Goal: Task Accomplishment & Management: Complete application form

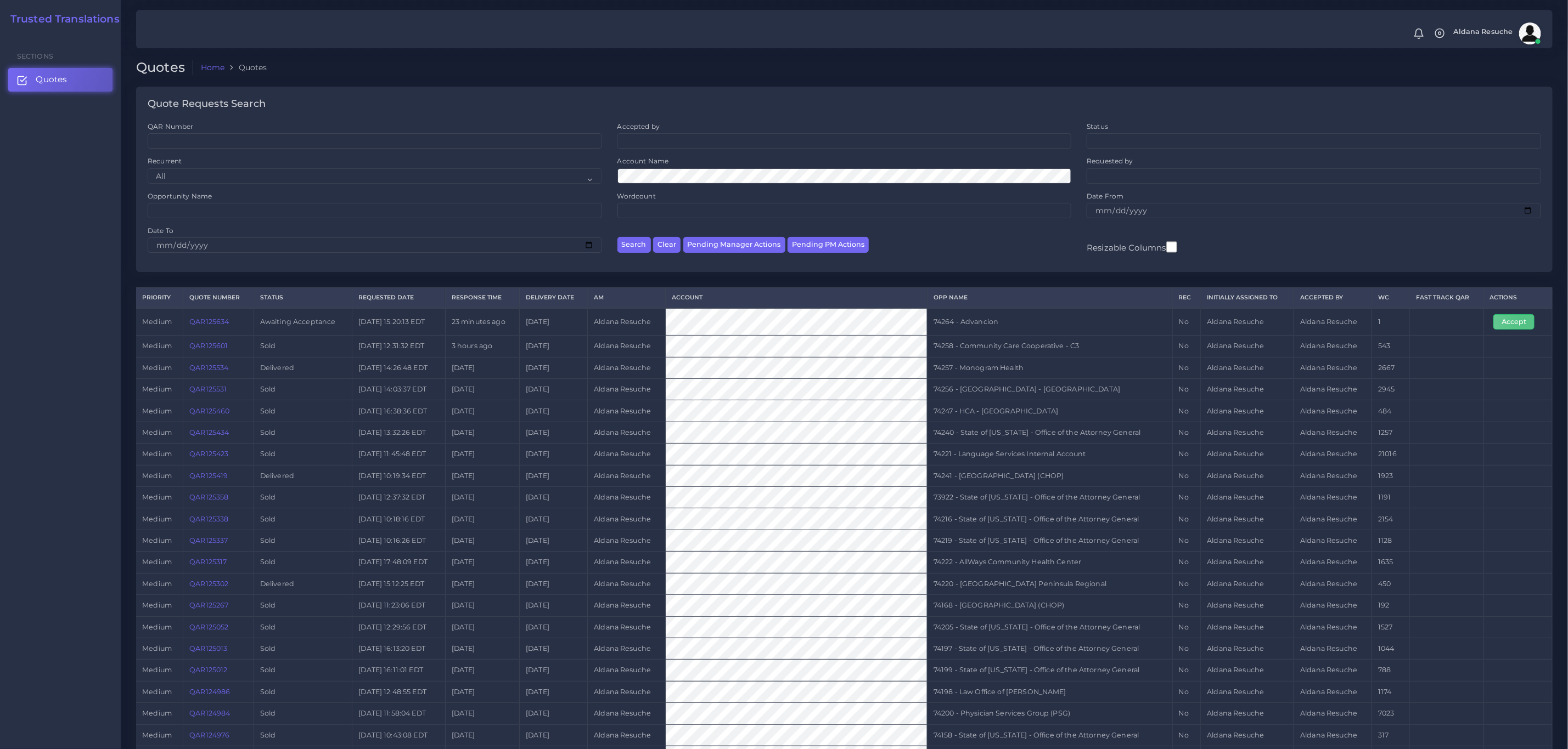
drag, startPoint x: 1522, startPoint y: 325, endPoint x: 1370, endPoint y: 337, distance: 152.5
click at [1522, 325] on button "Accept" at bounding box center [1513, 322] width 41 height 15
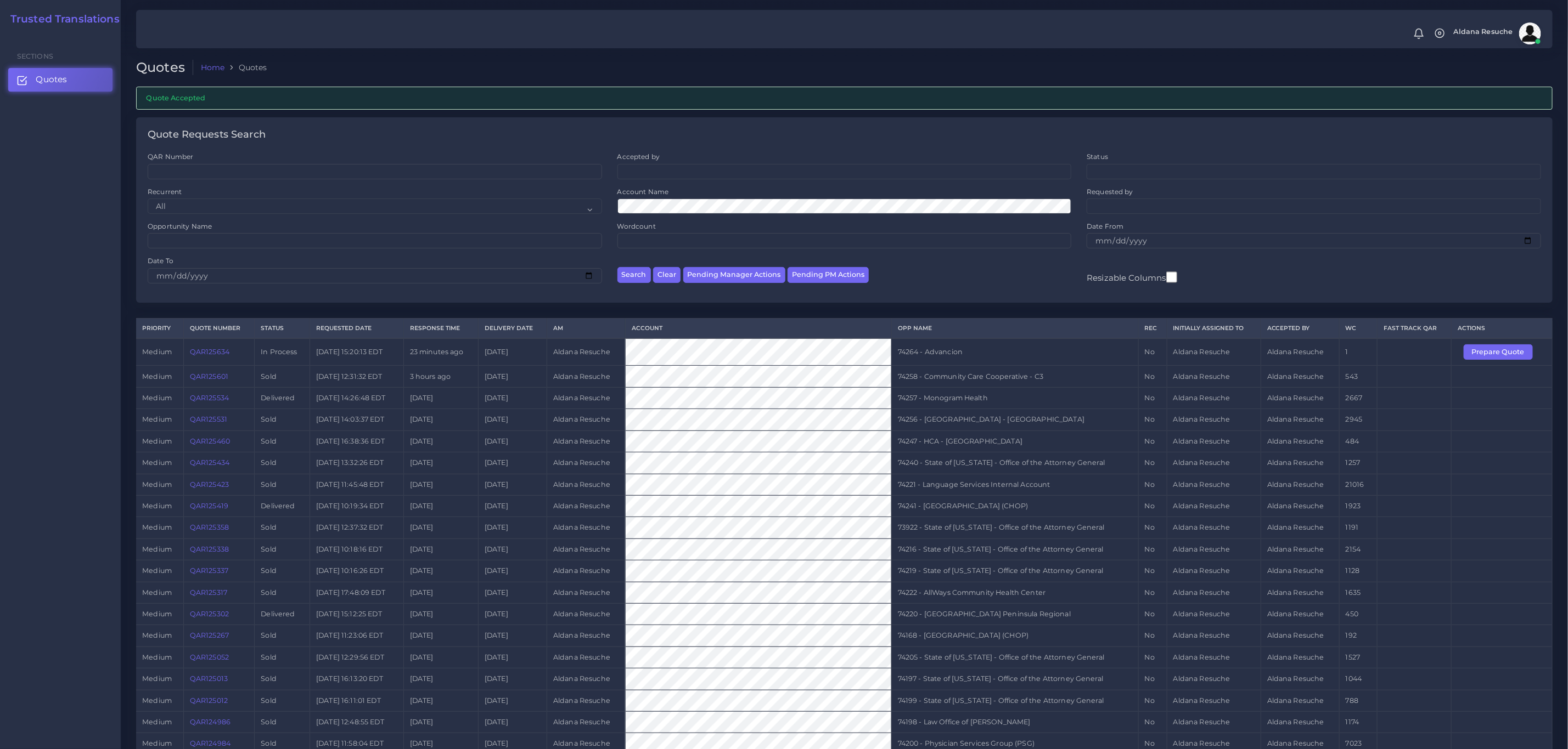
click at [930, 359] on td "74264 - Advancion" at bounding box center [1014, 352] width 247 height 27
copy tr "74264 - Advancion"
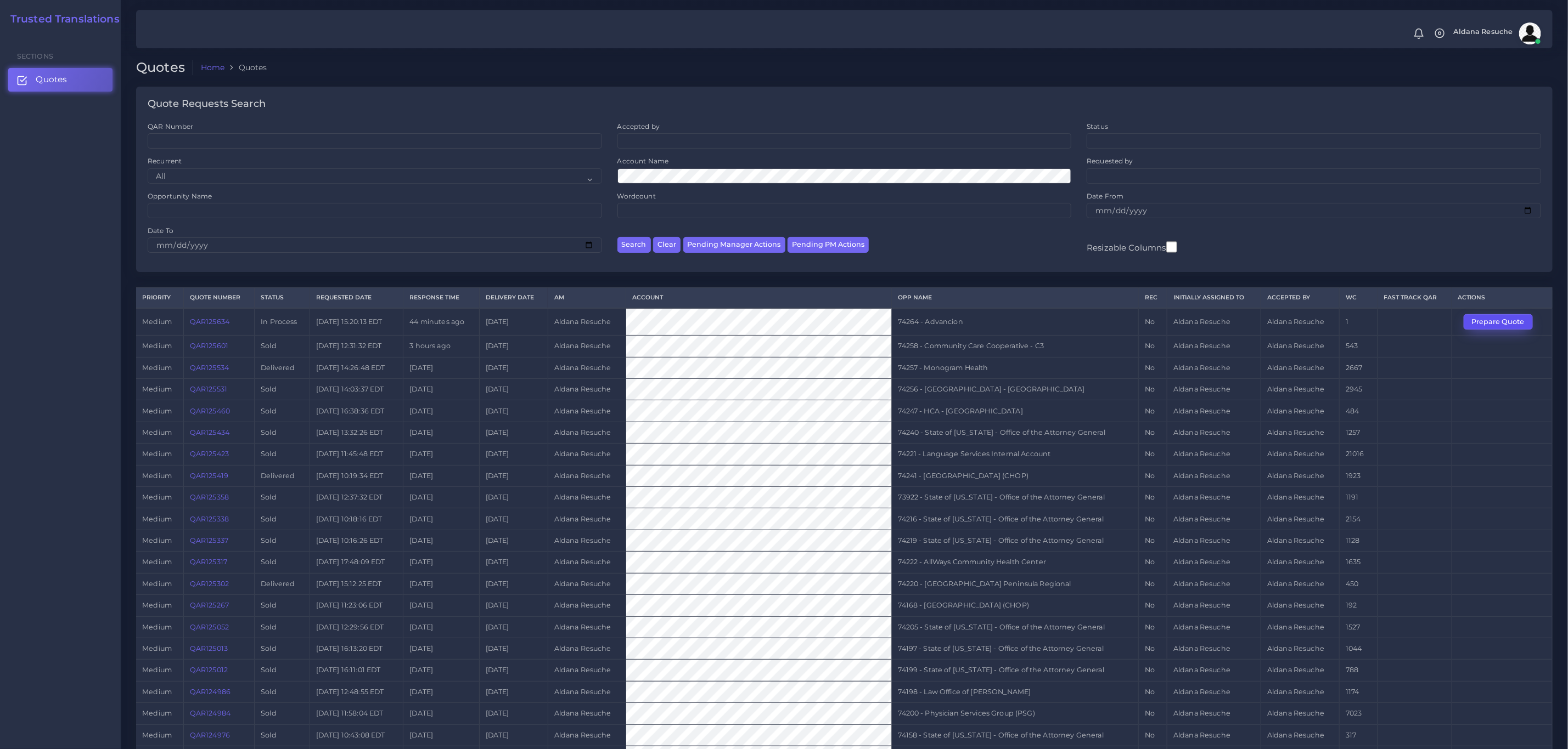
click at [1306, 328] on button "Prepare Quote" at bounding box center [1497, 322] width 69 height 15
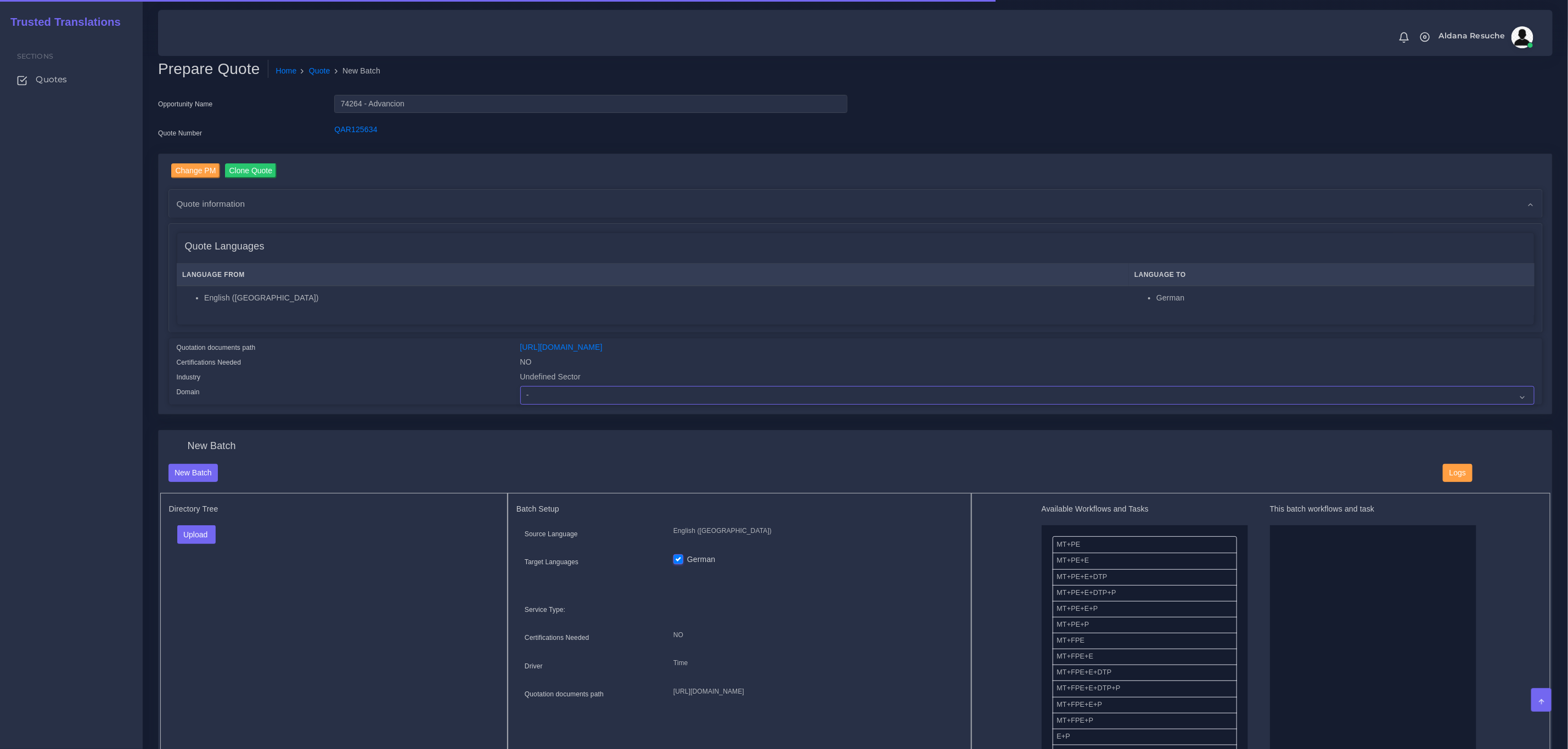
click at [604, 395] on select "- Advertising and Media Agriculture, Forestry and Fishing Architecture, Buildin…" at bounding box center [1027, 396] width 1014 height 19
select select "Chemicals"
click at [520, 386] on select "- Advertising and Media Agriculture, Forestry and Fishing Architecture, Buildin…" at bounding box center [1027, 396] width 1014 height 19
click at [193, 537] on button "Upload" at bounding box center [197, 535] width 39 height 19
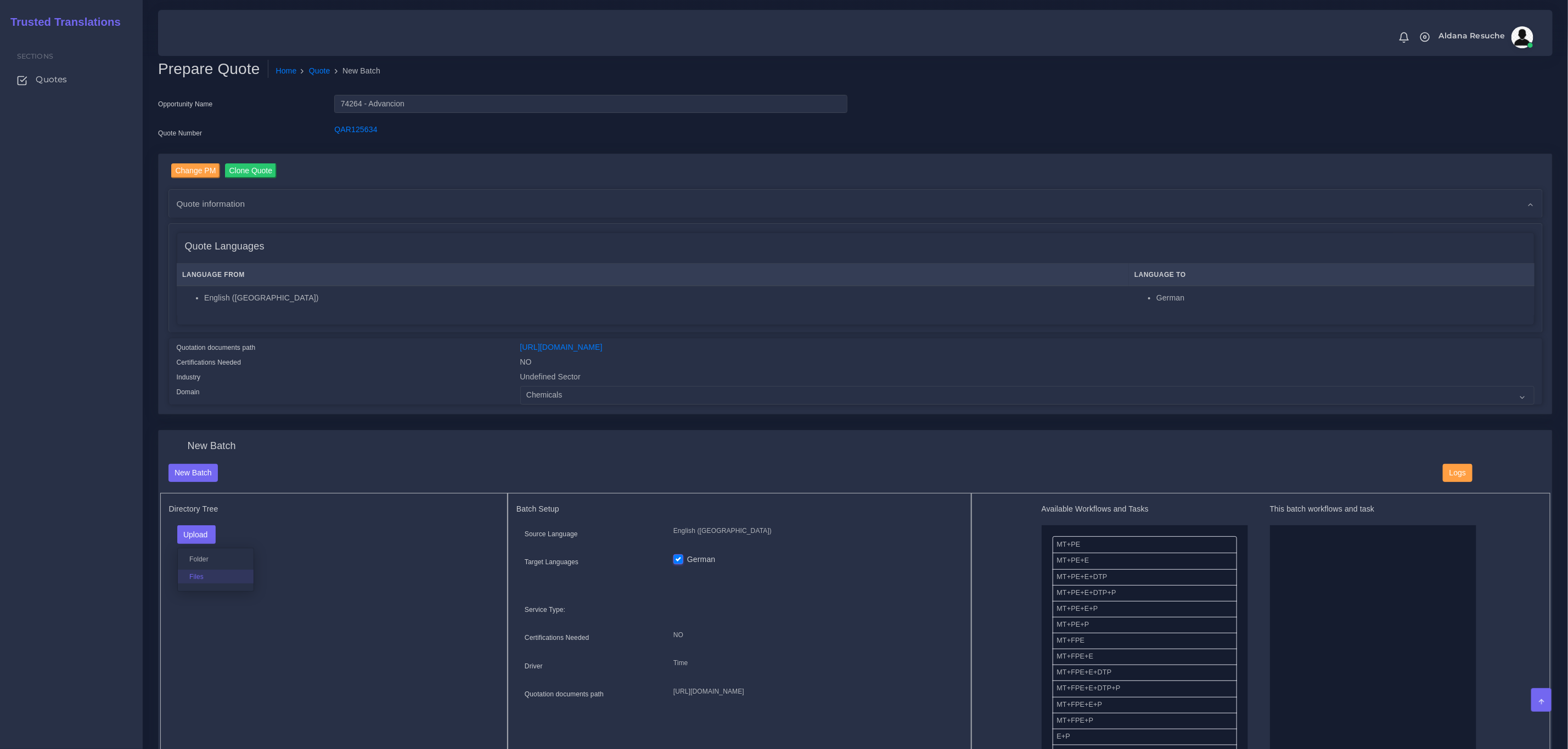
click at [213, 579] on label "Files" at bounding box center [215, 577] width 76 height 14
drag, startPoint x: 1106, startPoint y: 627, endPoint x: 1320, endPoint y: 604, distance: 215.2
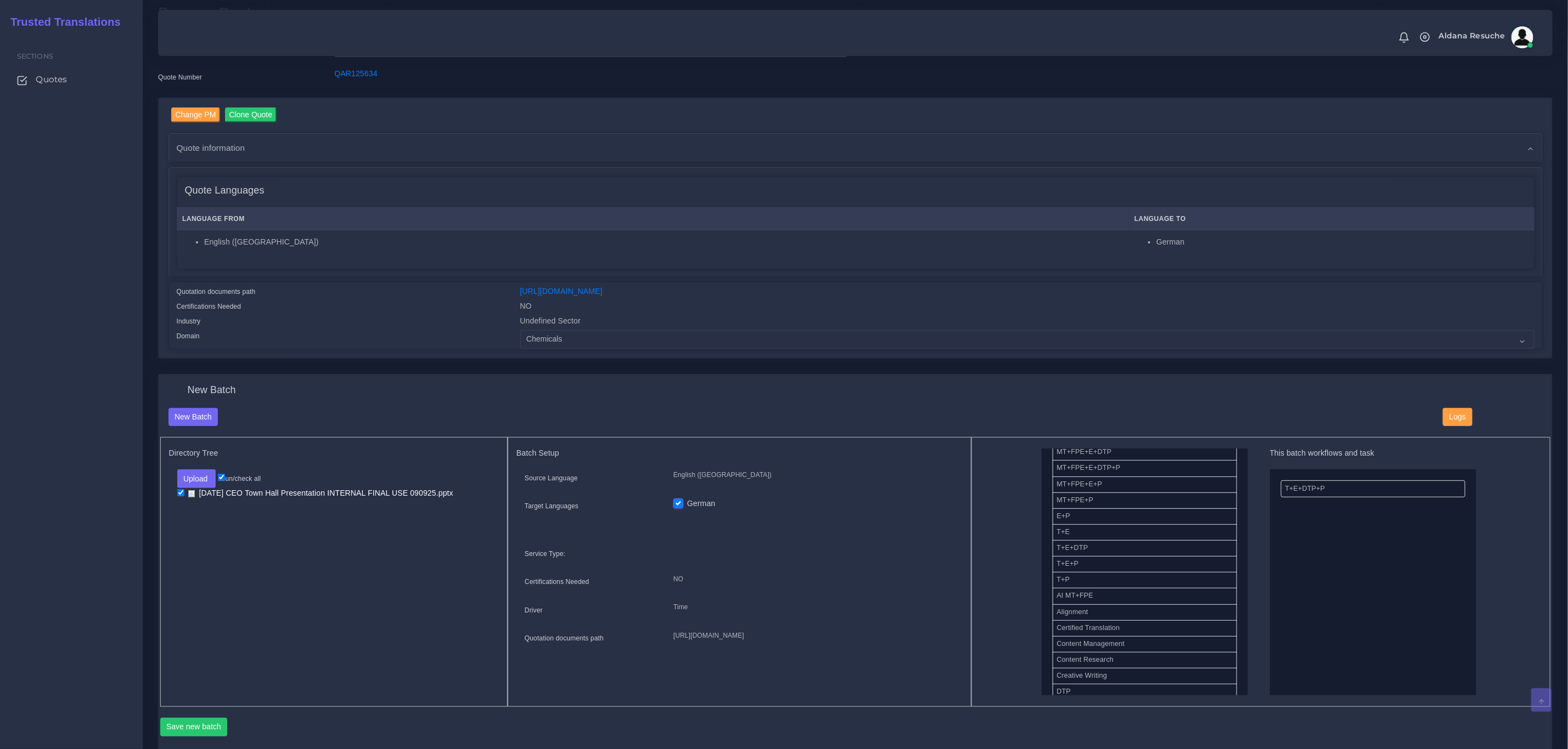
scroll to position [82, 0]
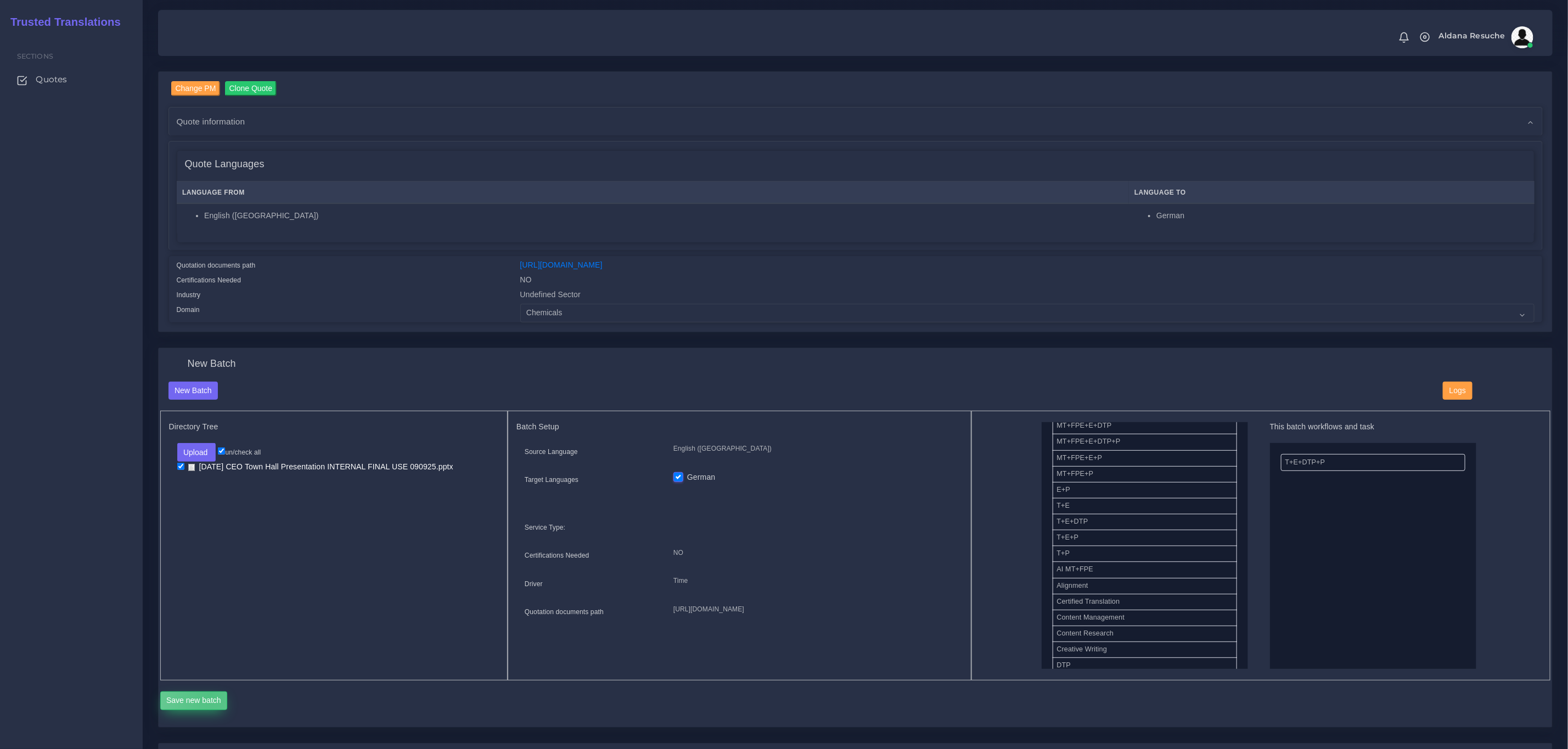
click at [211, 694] on button "Save new batch" at bounding box center [194, 701] width 67 height 19
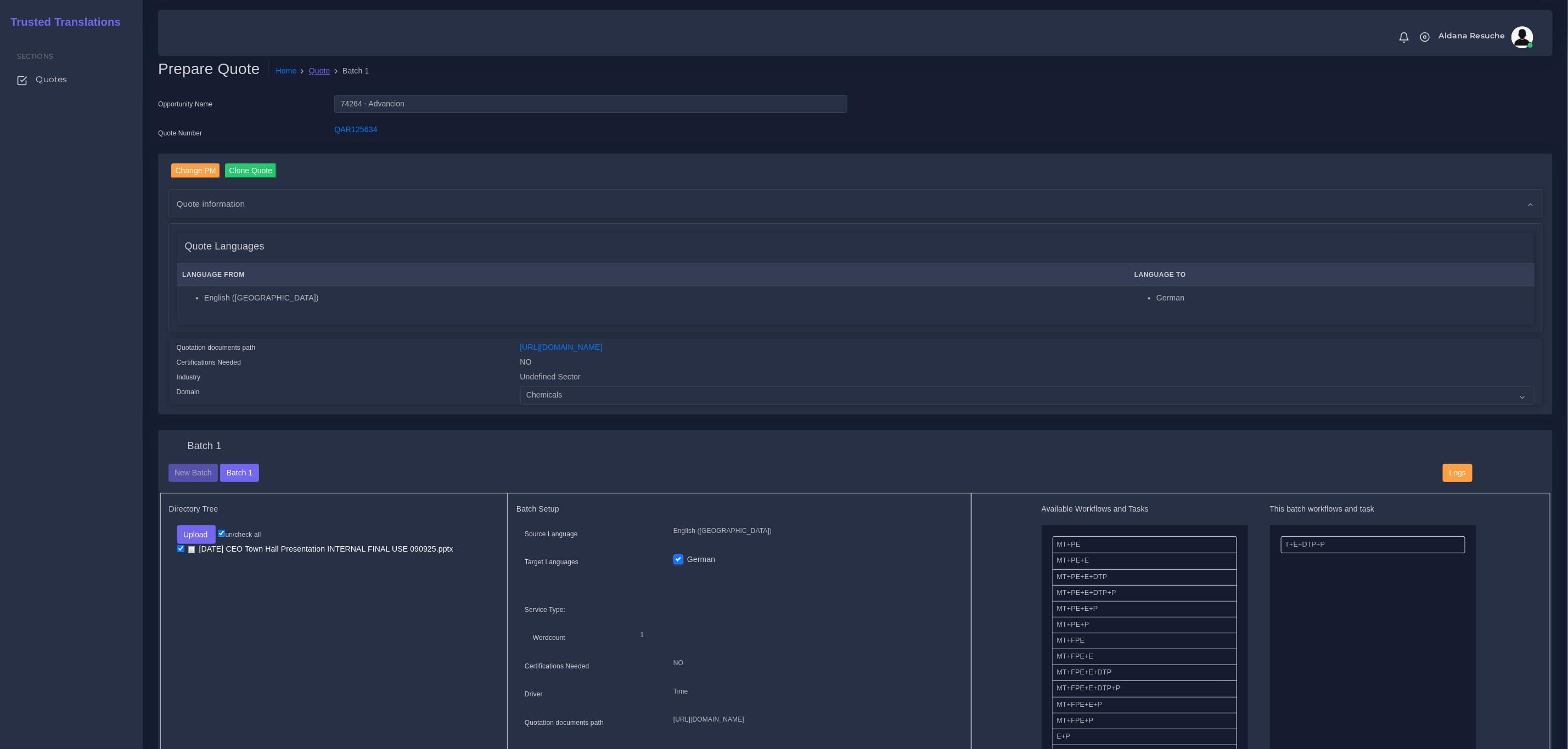
click at [324, 69] on link "Quote" at bounding box center [319, 70] width 21 height 11
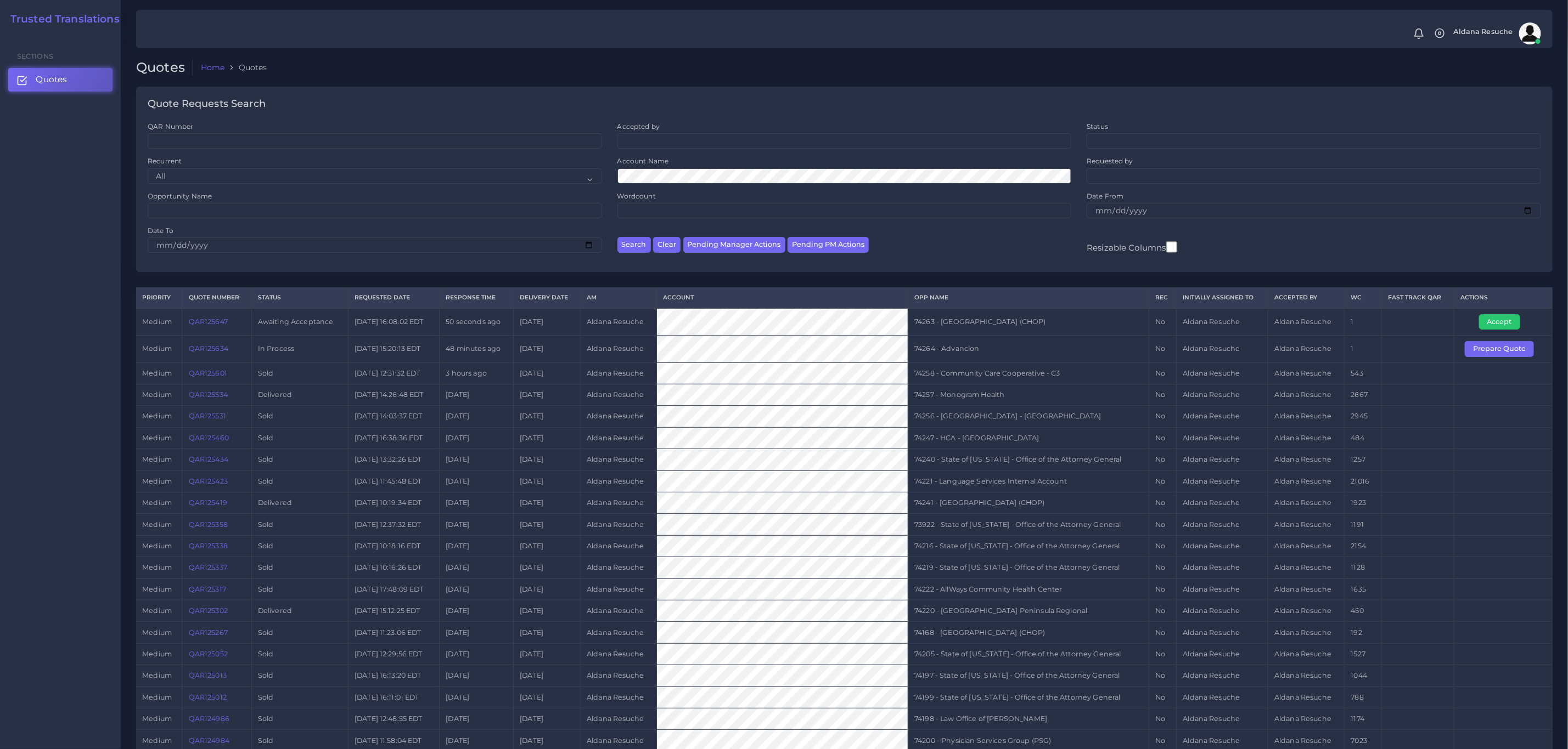
click at [227, 326] on link "QAR125647" at bounding box center [208, 322] width 39 height 9
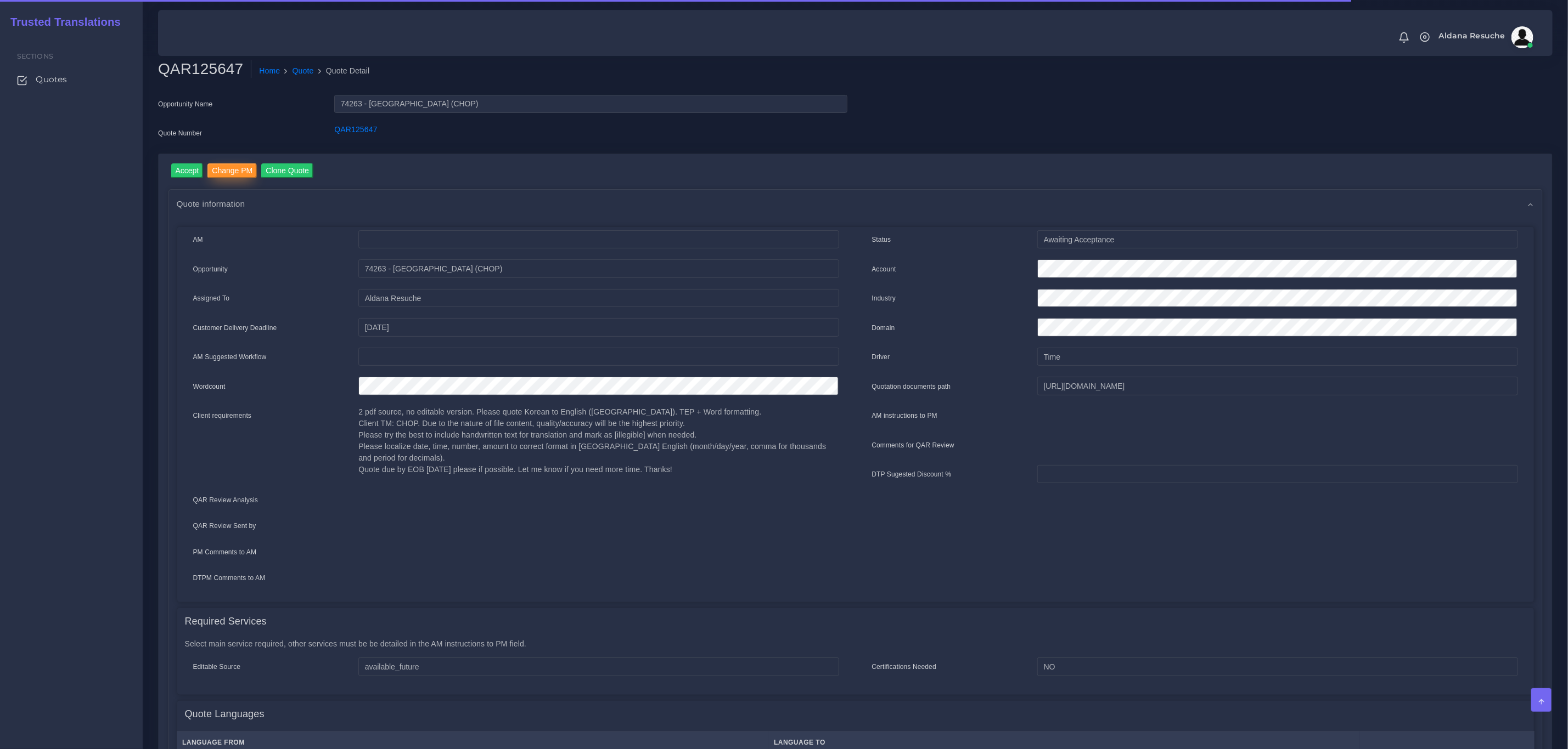
click at [224, 172] on input "Change PM" at bounding box center [232, 171] width 50 height 15
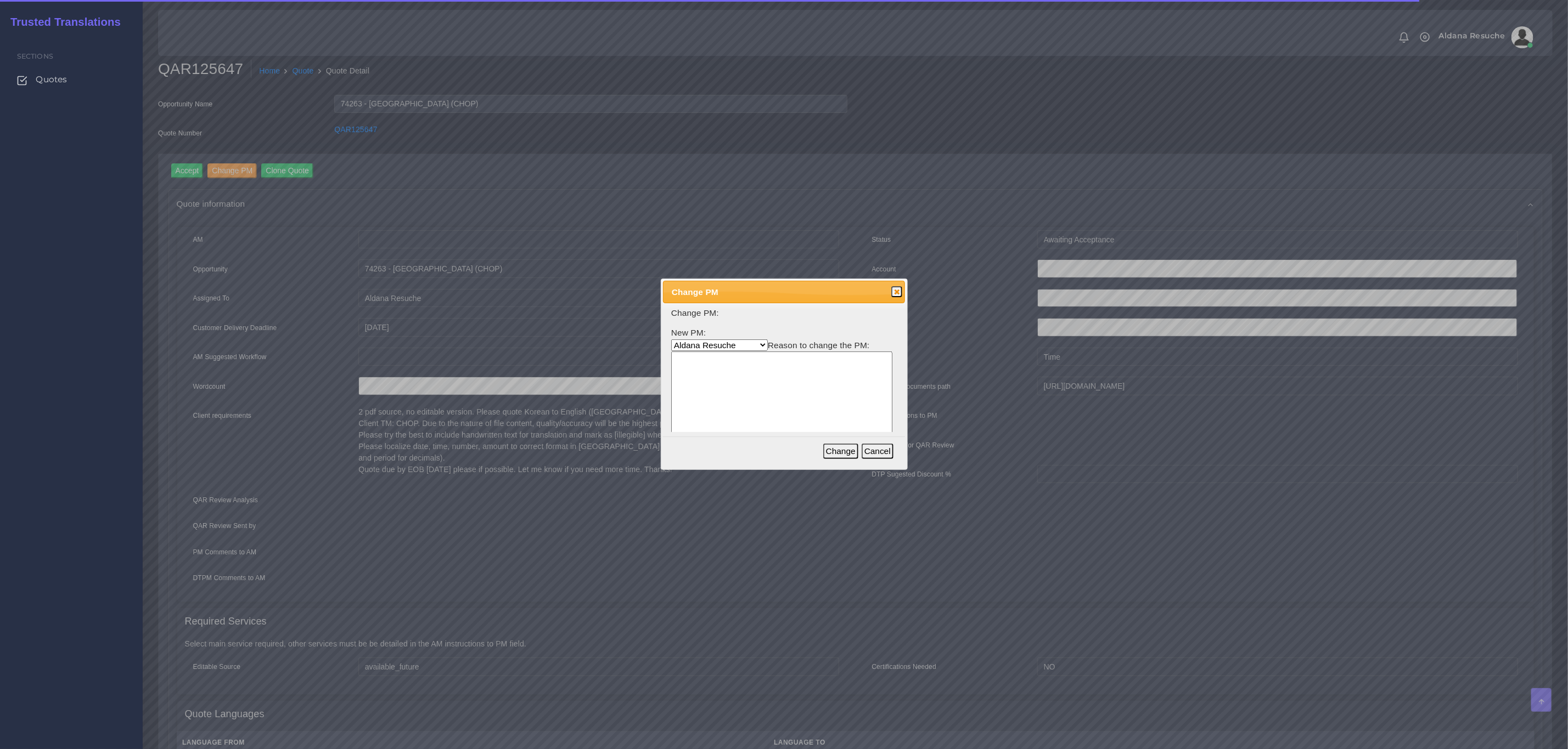
click at [717, 349] on select "[PERSON_NAME] [PERSON_NAME] PM [PERSON_NAME] [PERSON_NAME] [PERSON_NAME] [PERSO…" at bounding box center [719, 345] width 96 height 11
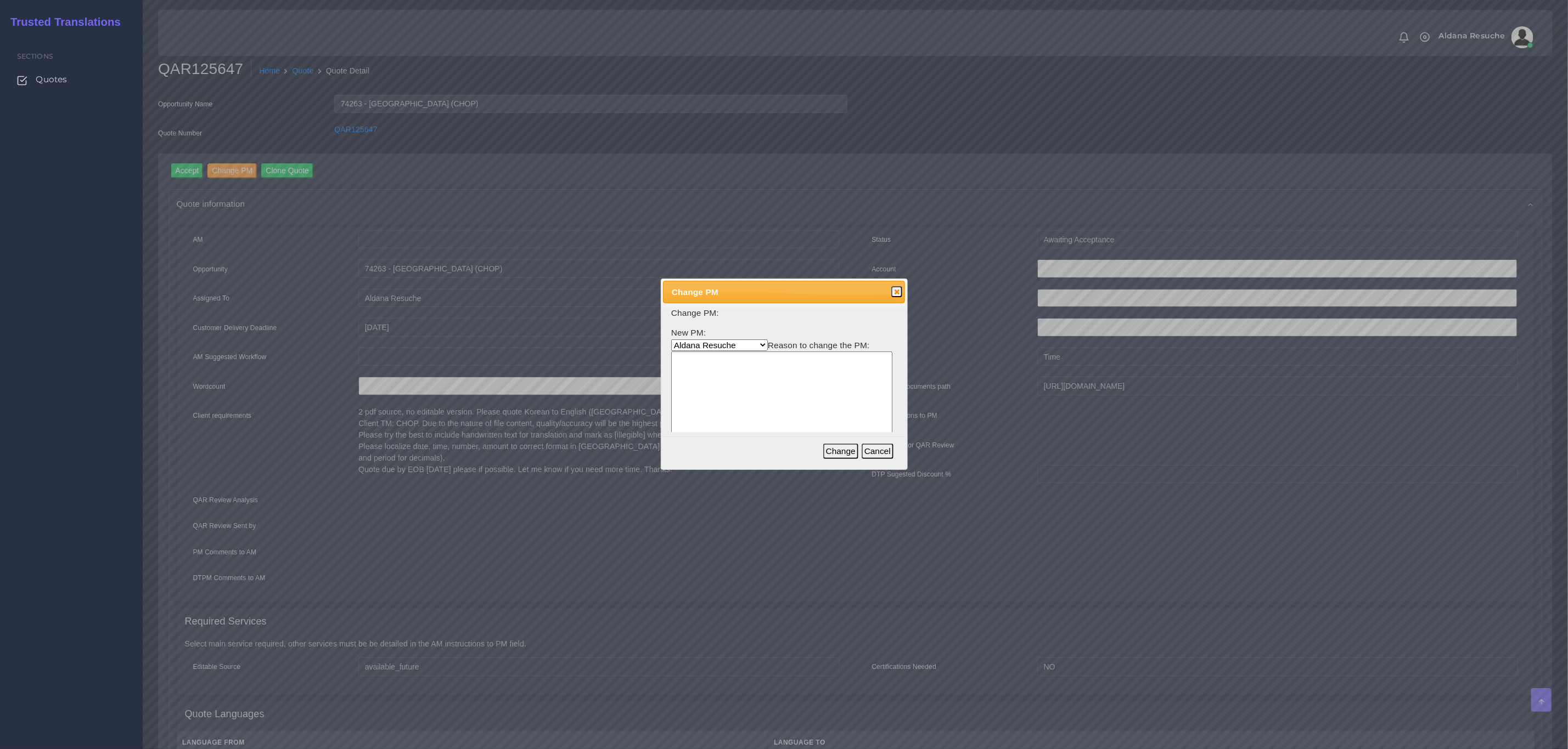
select select "3e925e02-f17d-4791-9412-c46ab5cb8daa"
click at [671, 340] on select "[PERSON_NAME] [PERSON_NAME] PM [PERSON_NAME] [PERSON_NAME] [PERSON_NAME] [PERSO…" at bounding box center [719, 345] width 96 height 11
click at [725, 386] on textarea at bounding box center [781, 404] width 221 height 105
type textarea "Workload"
click at [856, 451] on button "Change" at bounding box center [840, 451] width 35 height 15
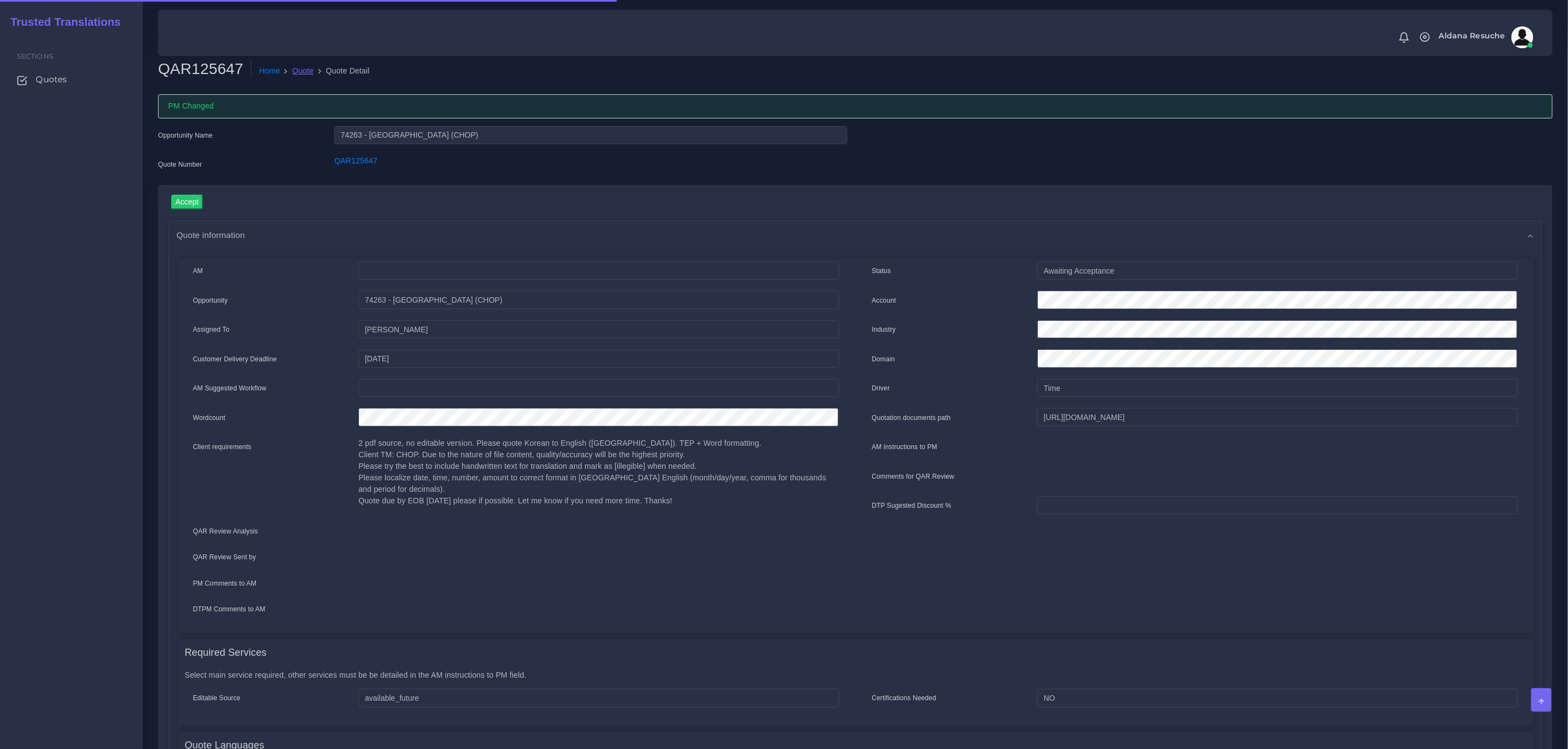
click at [294, 70] on link "Quote" at bounding box center [303, 70] width 21 height 11
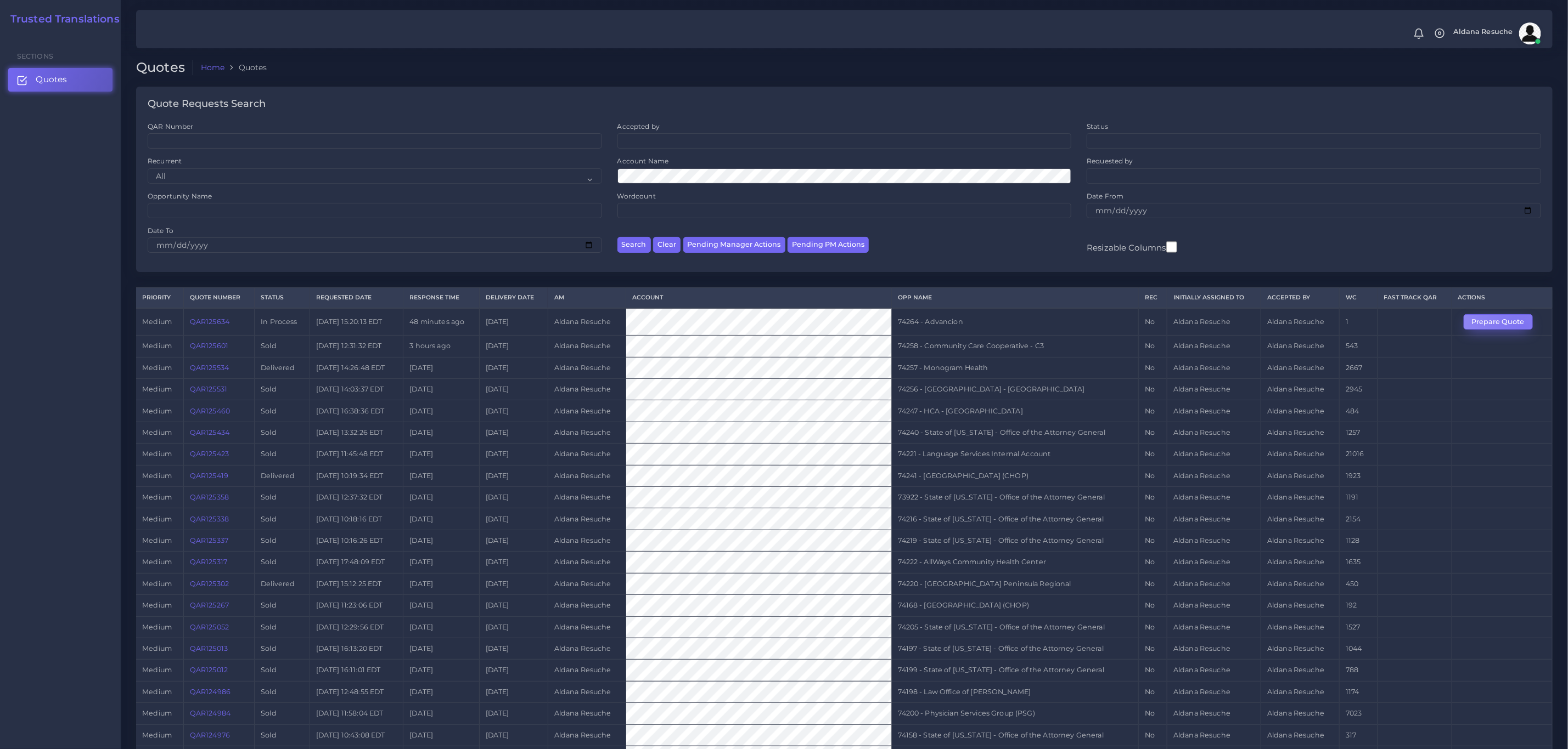
click at [1521, 329] on button "Prepare Quote" at bounding box center [1497, 322] width 69 height 15
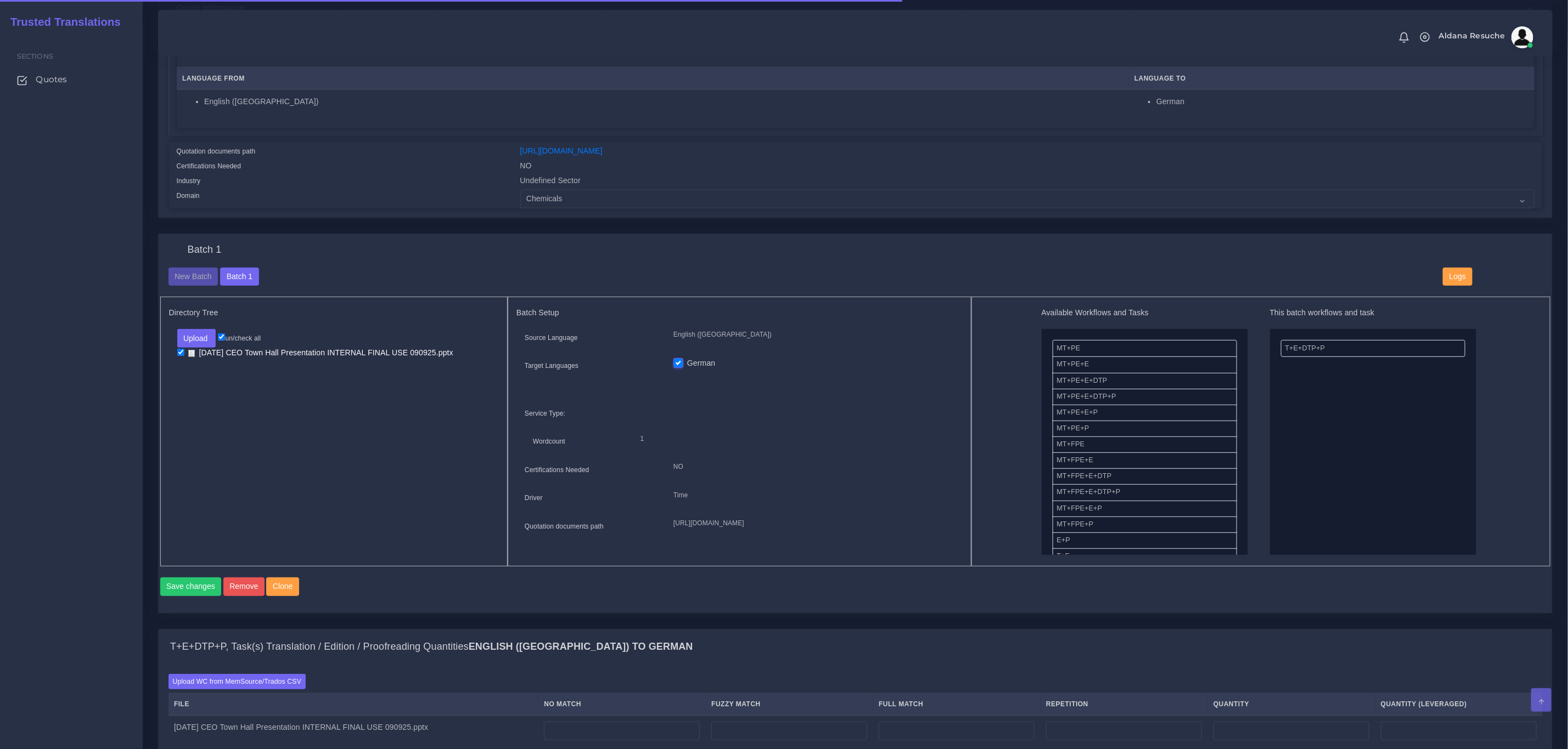
scroll to position [247, 0]
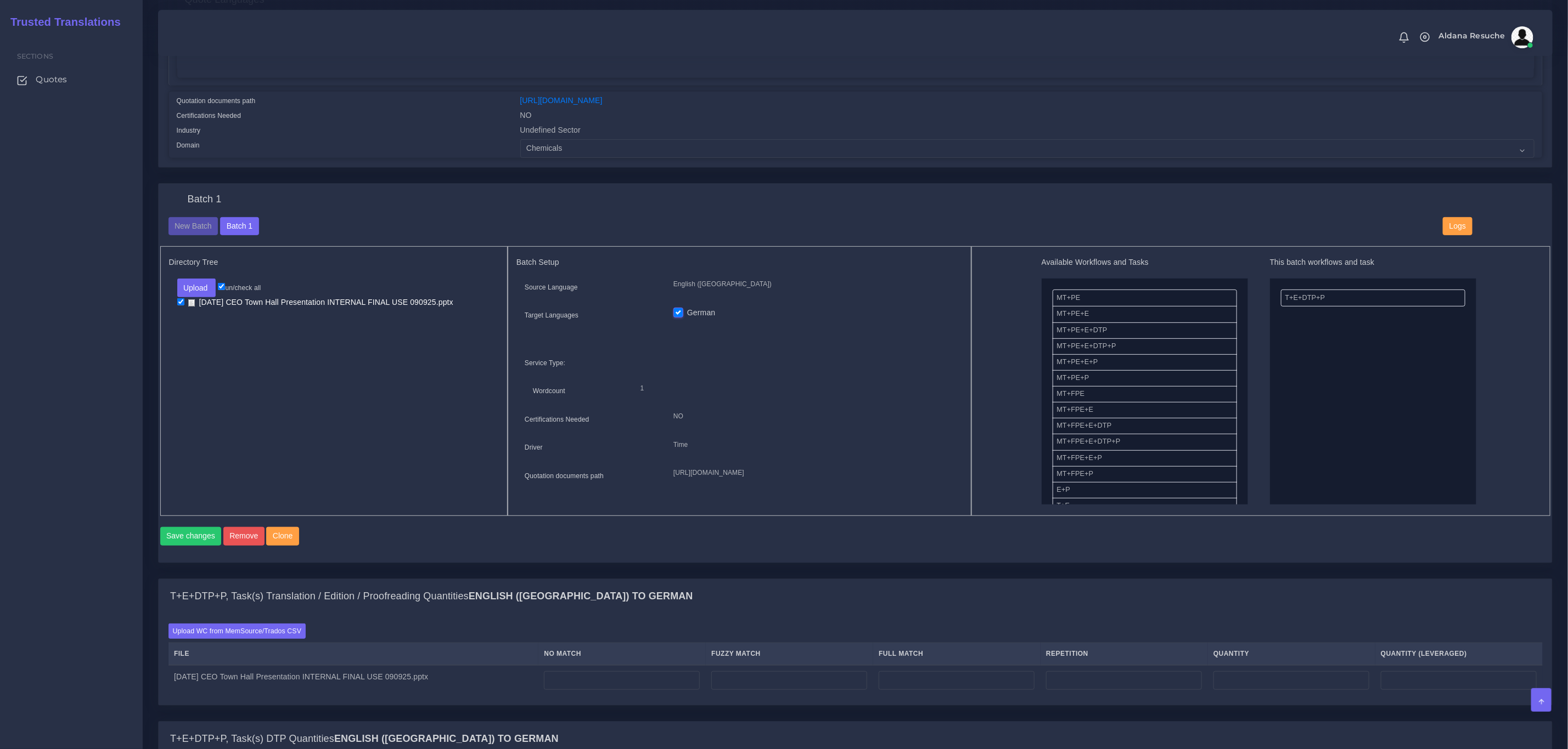
click at [248, 658] on th "File" at bounding box center [353, 653] width 370 height 22
click at [252, 638] on label "Upload WC from MemSource/Trados CSV" at bounding box center [236, 630] width 137 height 15
click at [0, 0] on input "Upload WC from MemSource/Trados CSV" at bounding box center [0, 0] width 0 height 0
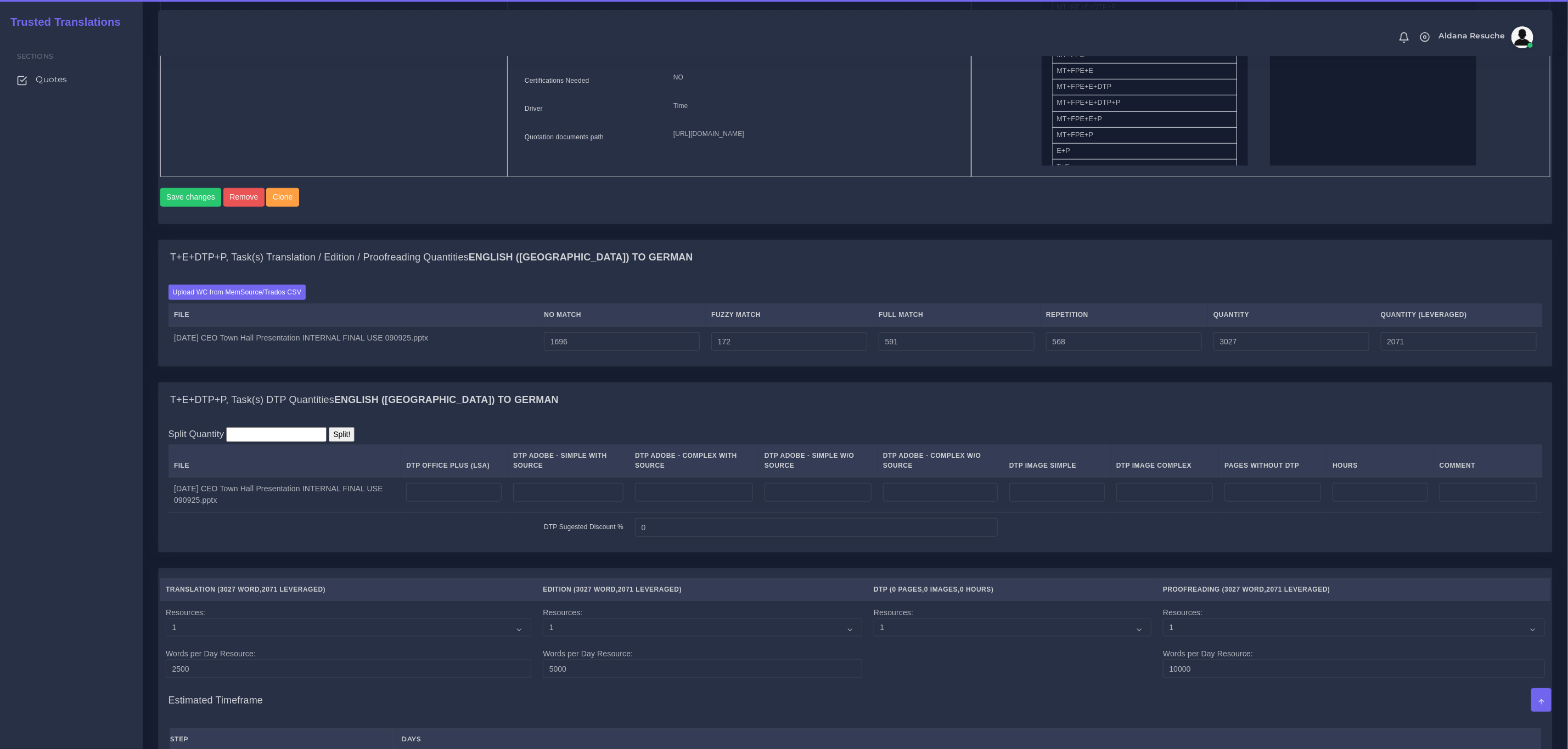
scroll to position [658, 0]
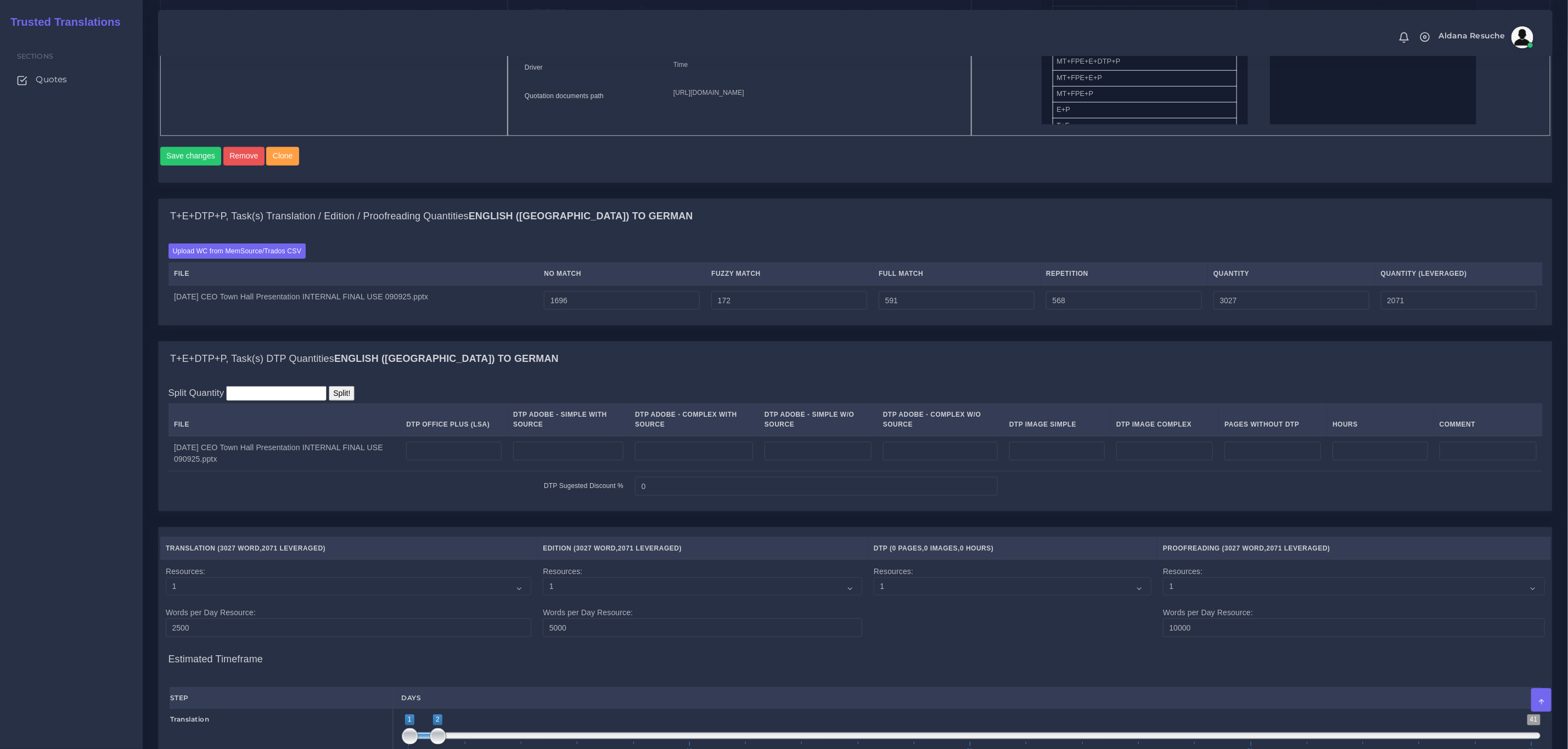
click at [344, 275] on div "Upload WC from MemSource/Trados CSV File No Match Fuzzy Match Full Match Repeti…" at bounding box center [855, 279] width 1374 height 72
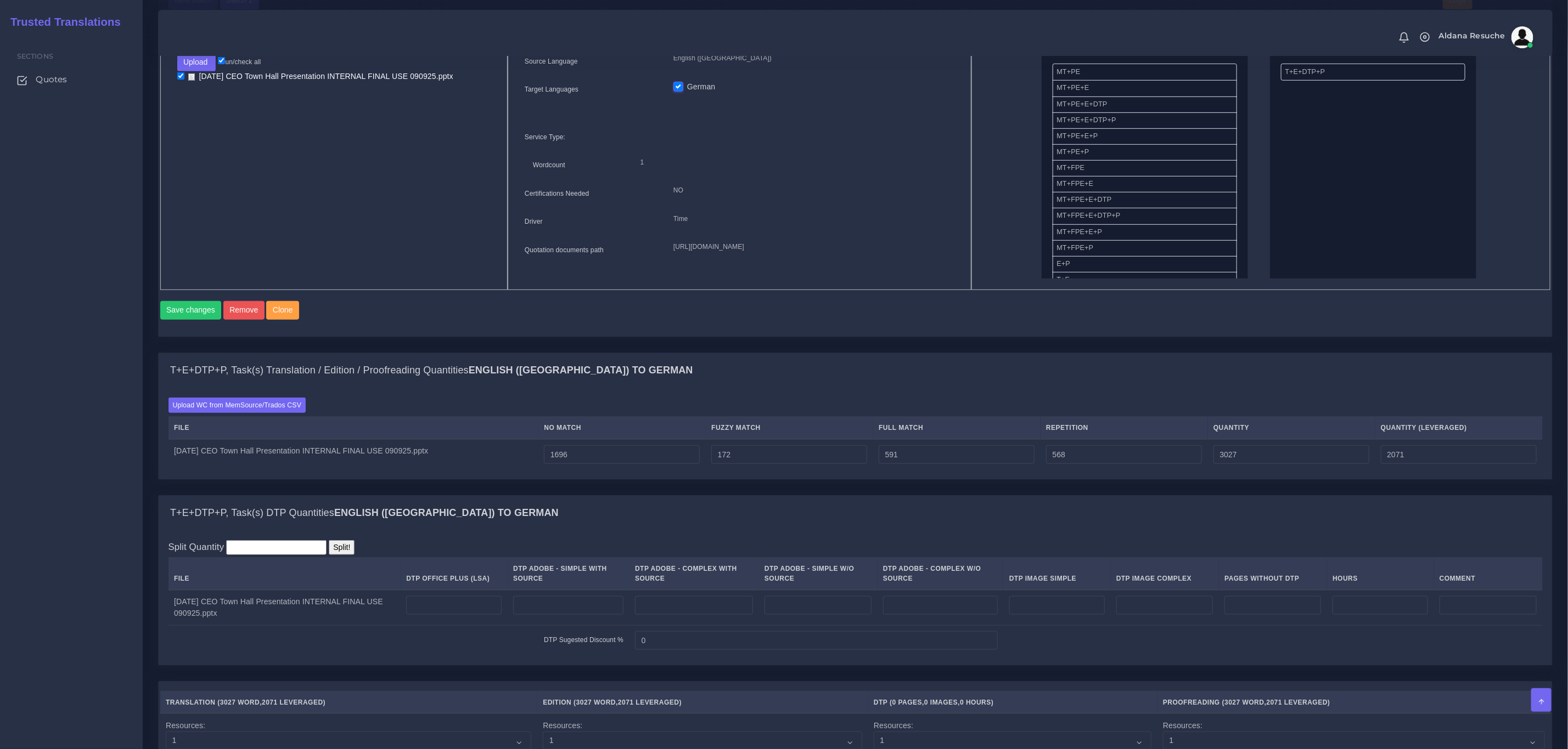
scroll to position [494, 0]
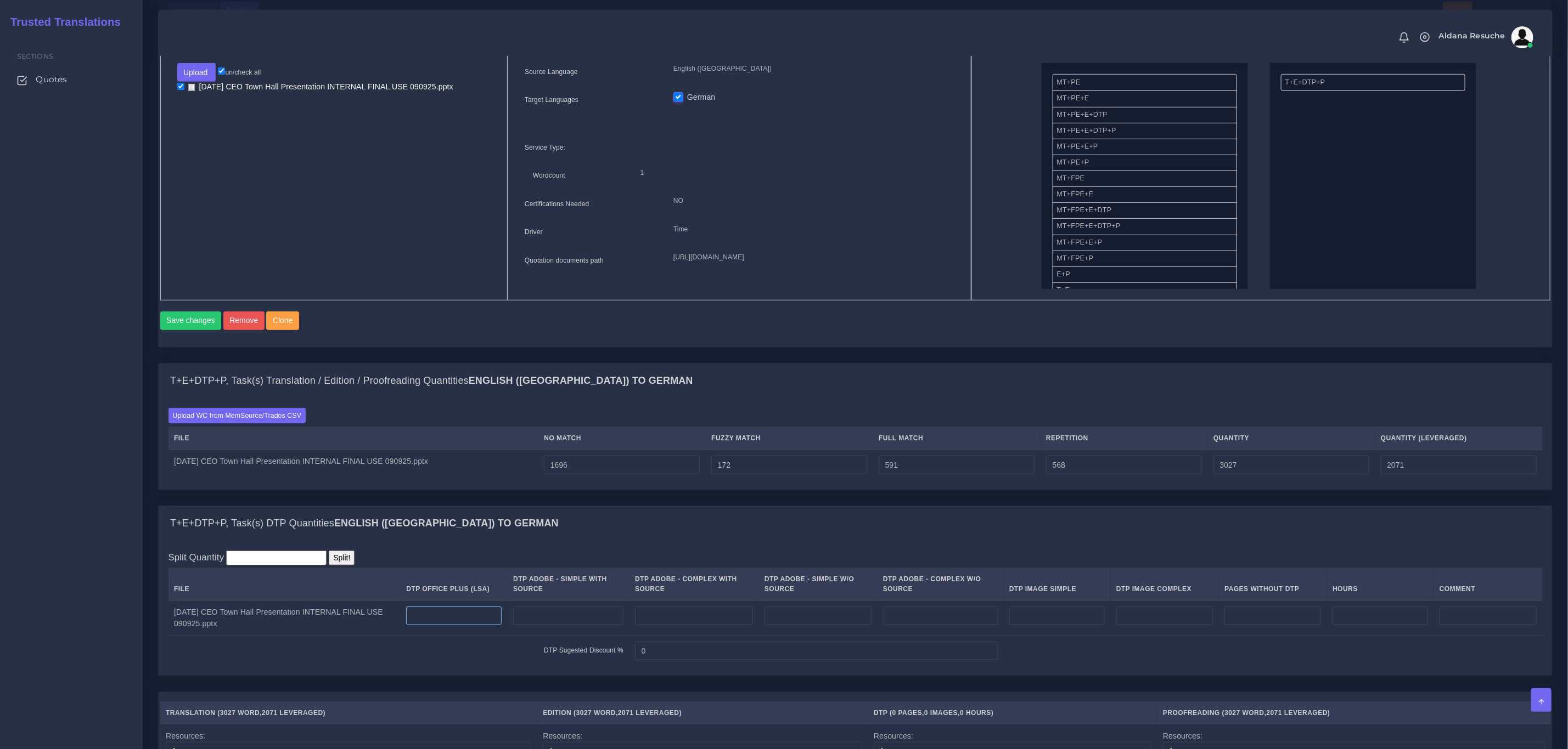
click at [477, 625] on input "number" at bounding box center [454, 616] width 96 height 19
type input "44"
click at [519, 577] on div "Split Quantity Split! File DTP Office Plus (LSA) DTP Adobe - Simple With Source…" at bounding box center [855, 608] width 1374 height 116
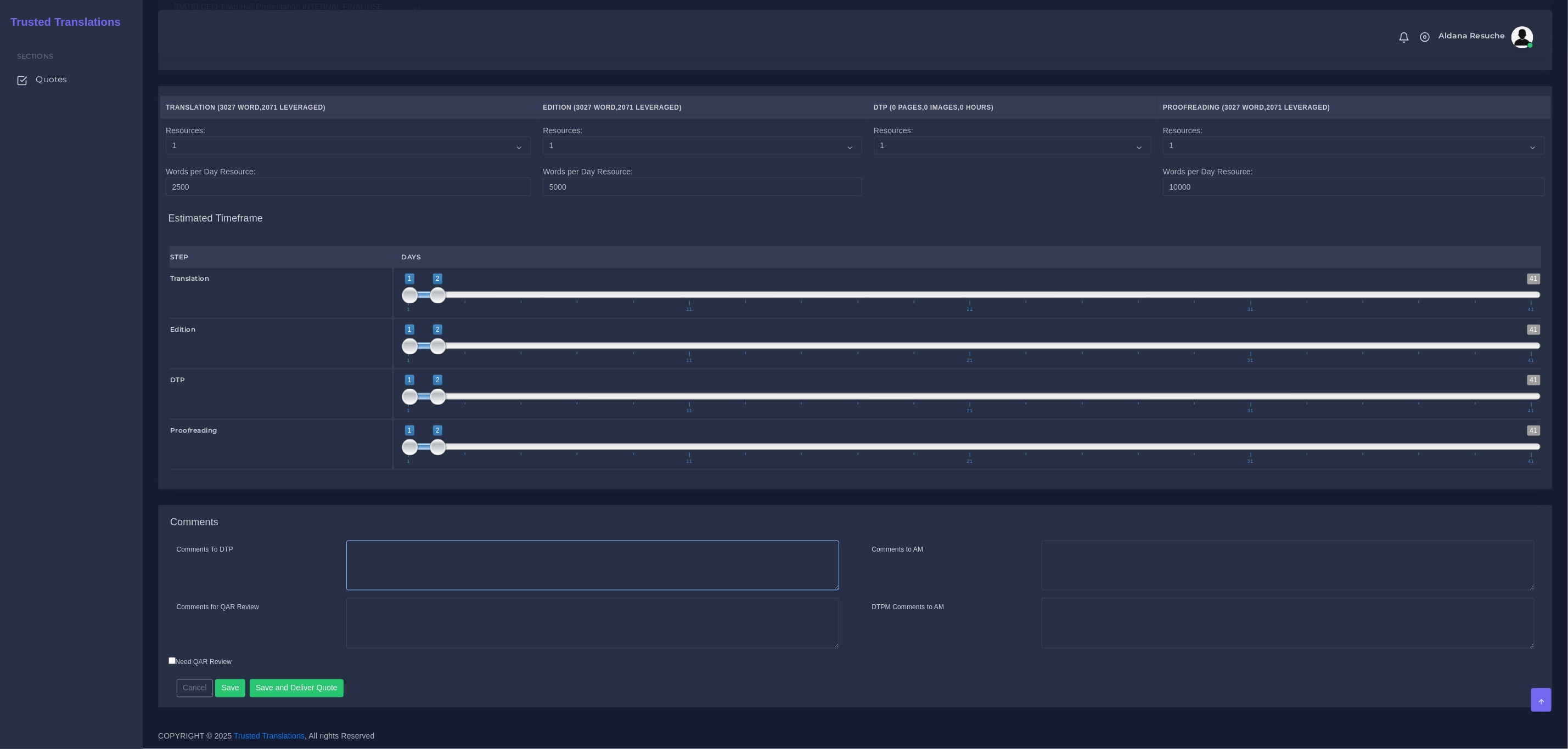
click at [462, 564] on textarea "Comments To DTP" at bounding box center [592, 566] width 493 height 50
type textarea "DTP in PPT"
type textarea "TEP quoted but we'll perform PEEP"
type textarea "D"
click at [428, 622] on textarea "TEP quoted but we'll perform PEEP" at bounding box center [592, 623] width 493 height 50
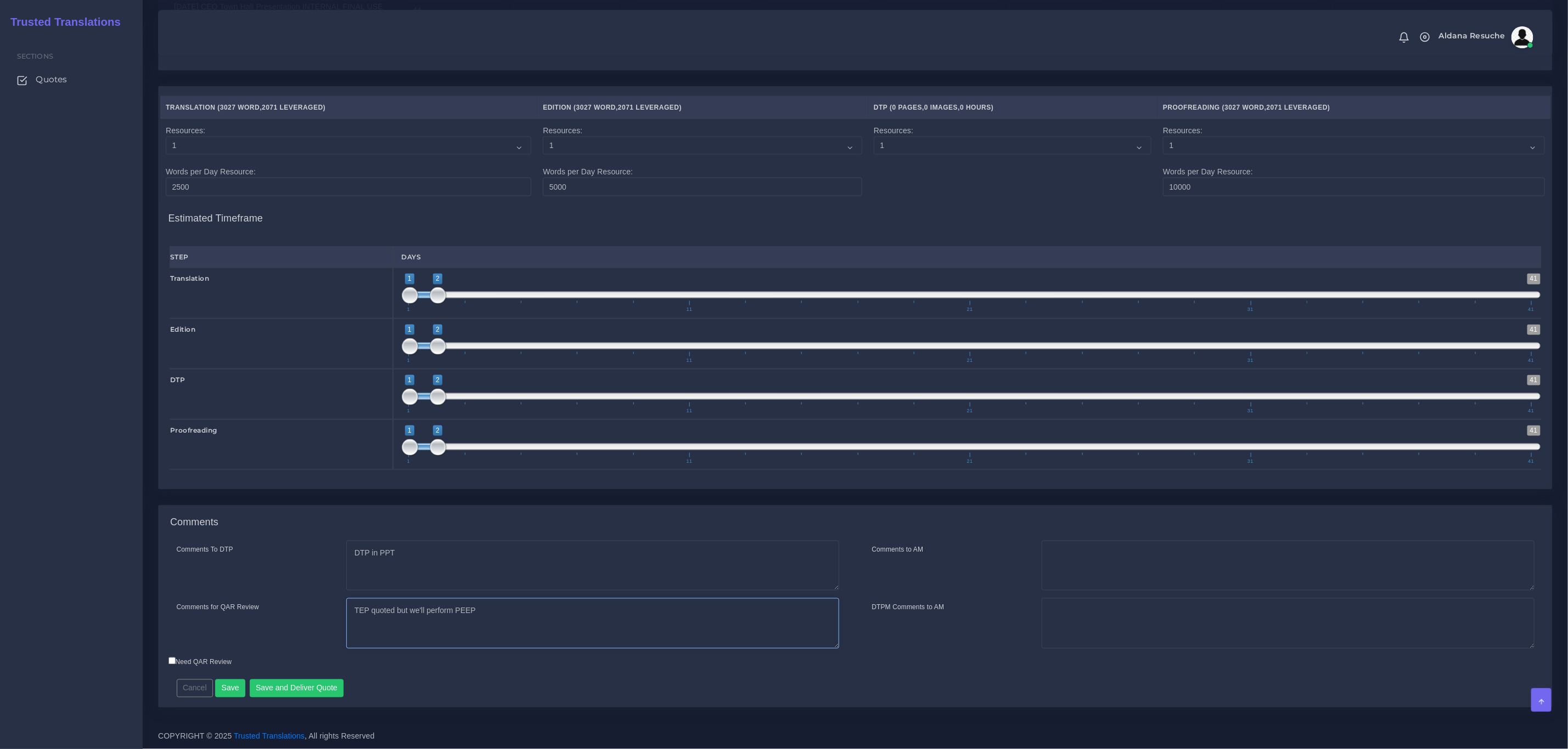
click at [510, 614] on textarea "TEP quoted but we'll perform PEEP" at bounding box center [592, 623] width 493 height 50
type textarea "TEP quoted but we'll perform PEEP DTP in PPT This is a high profile client."
click at [289, 694] on button "Save and Deliver Quote" at bounding box center [296, 688] width 95 height 19
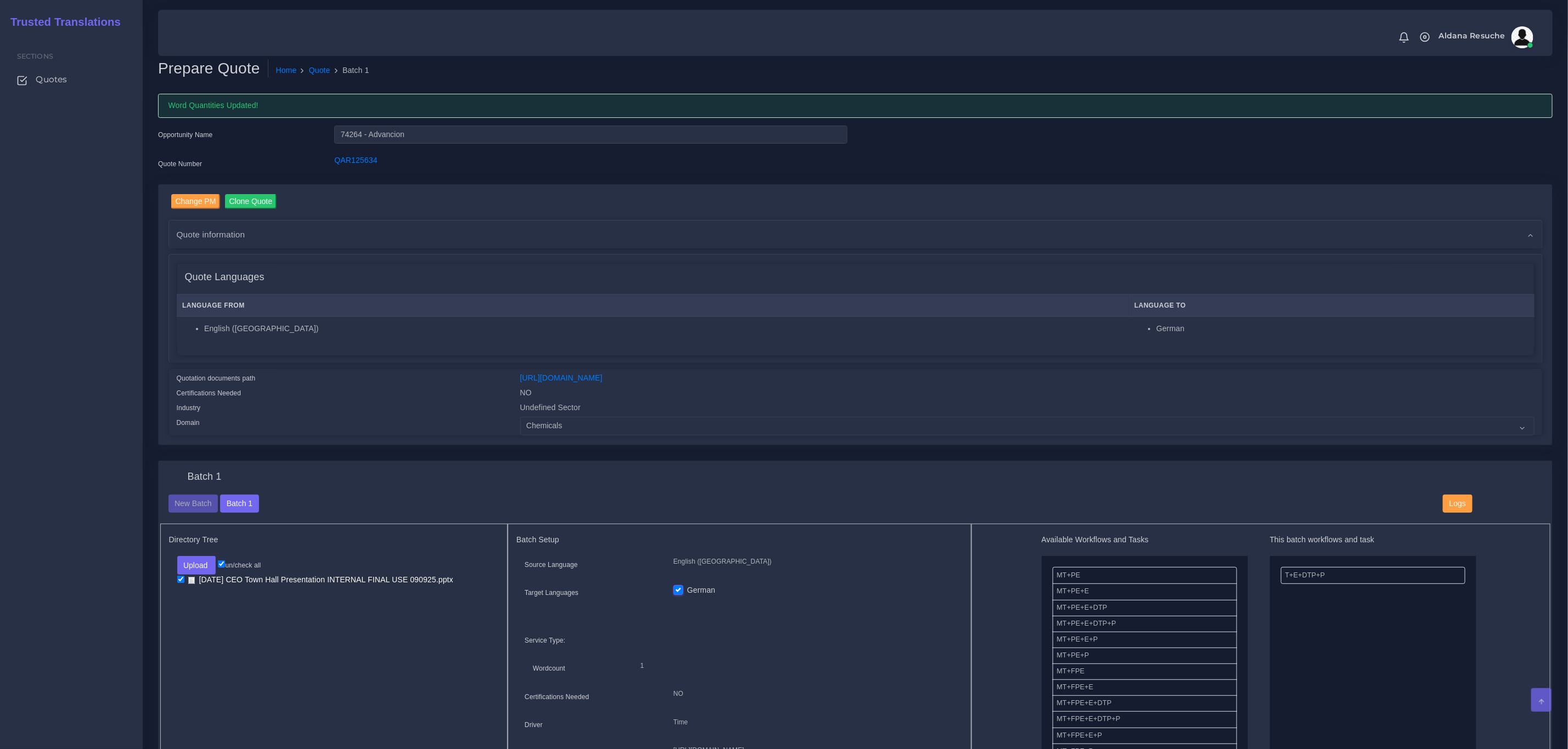
scroll to position [0, 0]
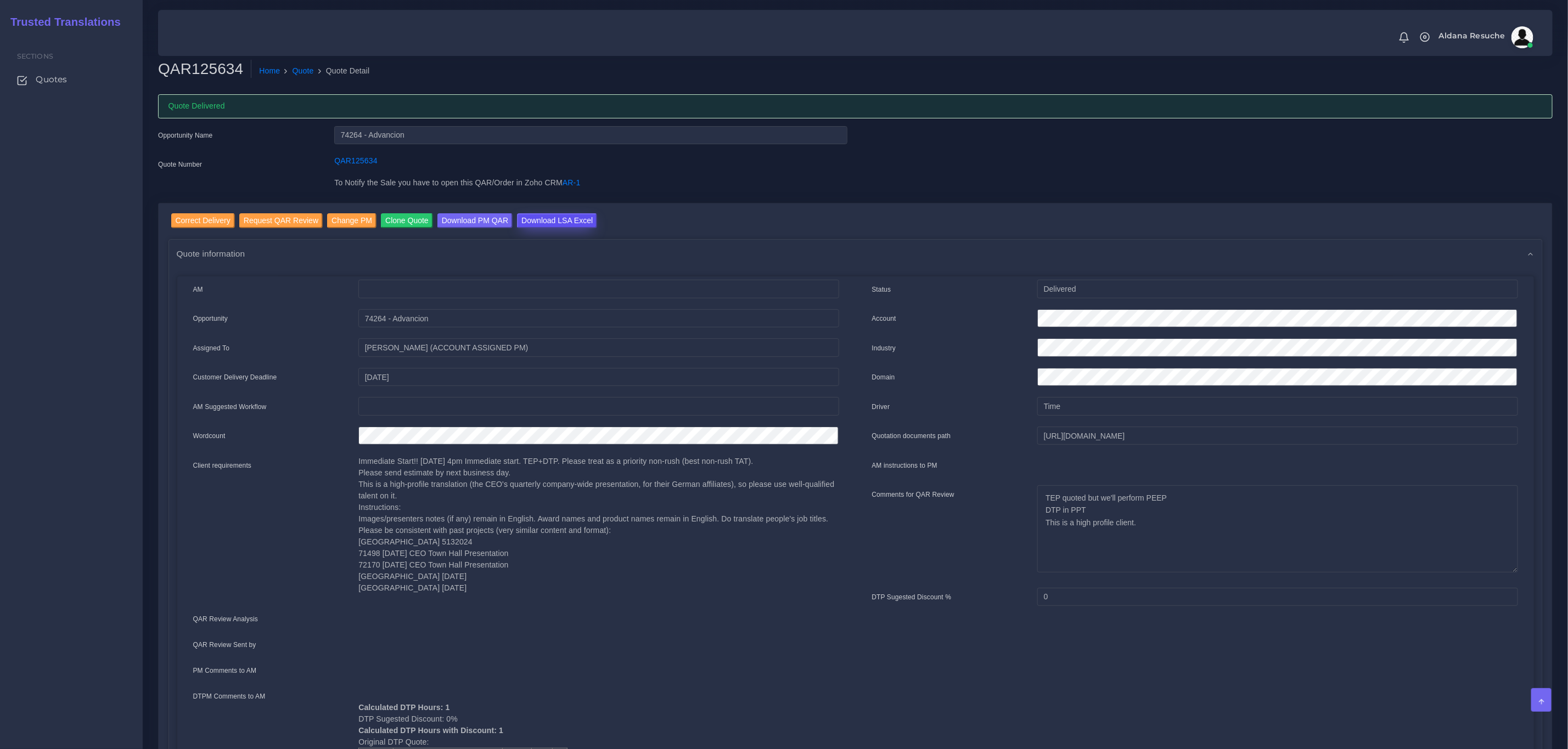
click at [528, 216] on input "Download LSA Excel" at bounding box center [557, 220] width 80 height 15
click at [294, 68] on link "Quote" at bounding box center [303, 70] width 21 height 11
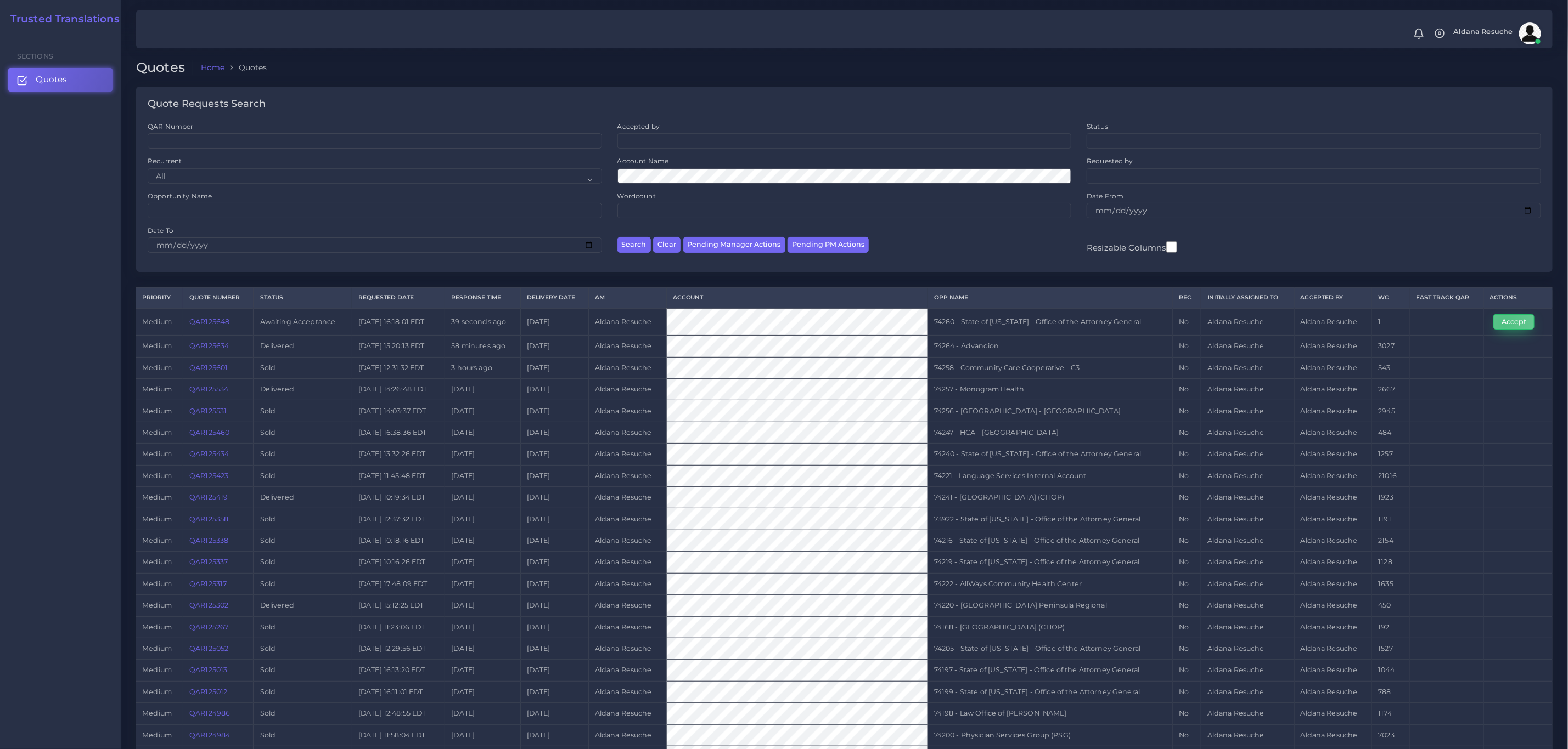
click at [1503, 328] on button "Accept" at bounding box center [1513, 322] width 41 height 15
click at [979, 329] on td "74260 - State of [US_STATE] - Office of the Attorney General" at bounding box center [1049, 322] width 245 height 27
copy tr "74260 - State of [US_STATE] - Office of the Attorney General"
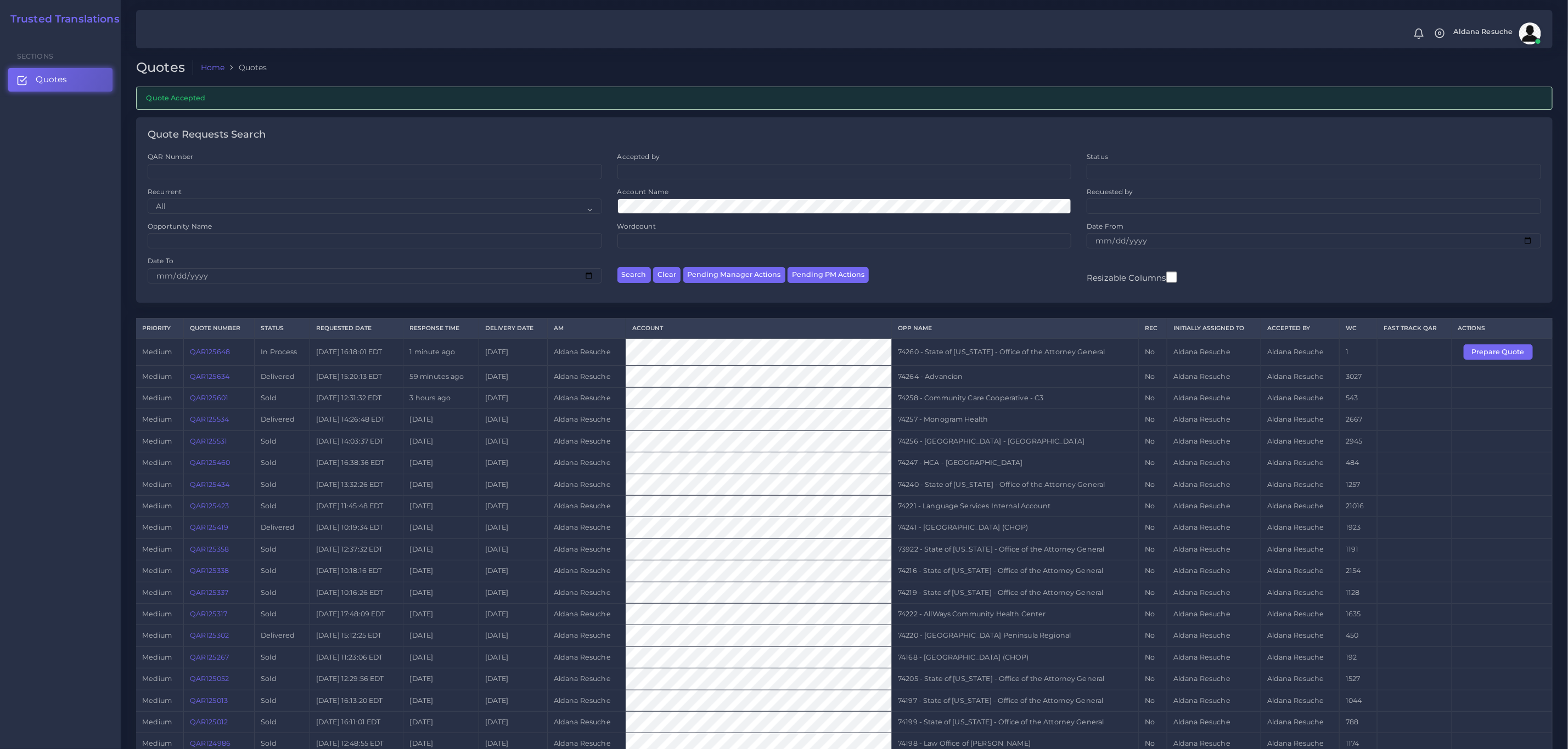
click at [1409, 495] on td at bounding box center [1414, 484] width 74 height 21
click at [956, 362] on td "74260 - State of [US_STATE] - Office of the Attorney General" at bounding box center [1015, 352] width 247 height 27
copy tr "74260 - State of [US_STATE] - Office of the Attorney General"
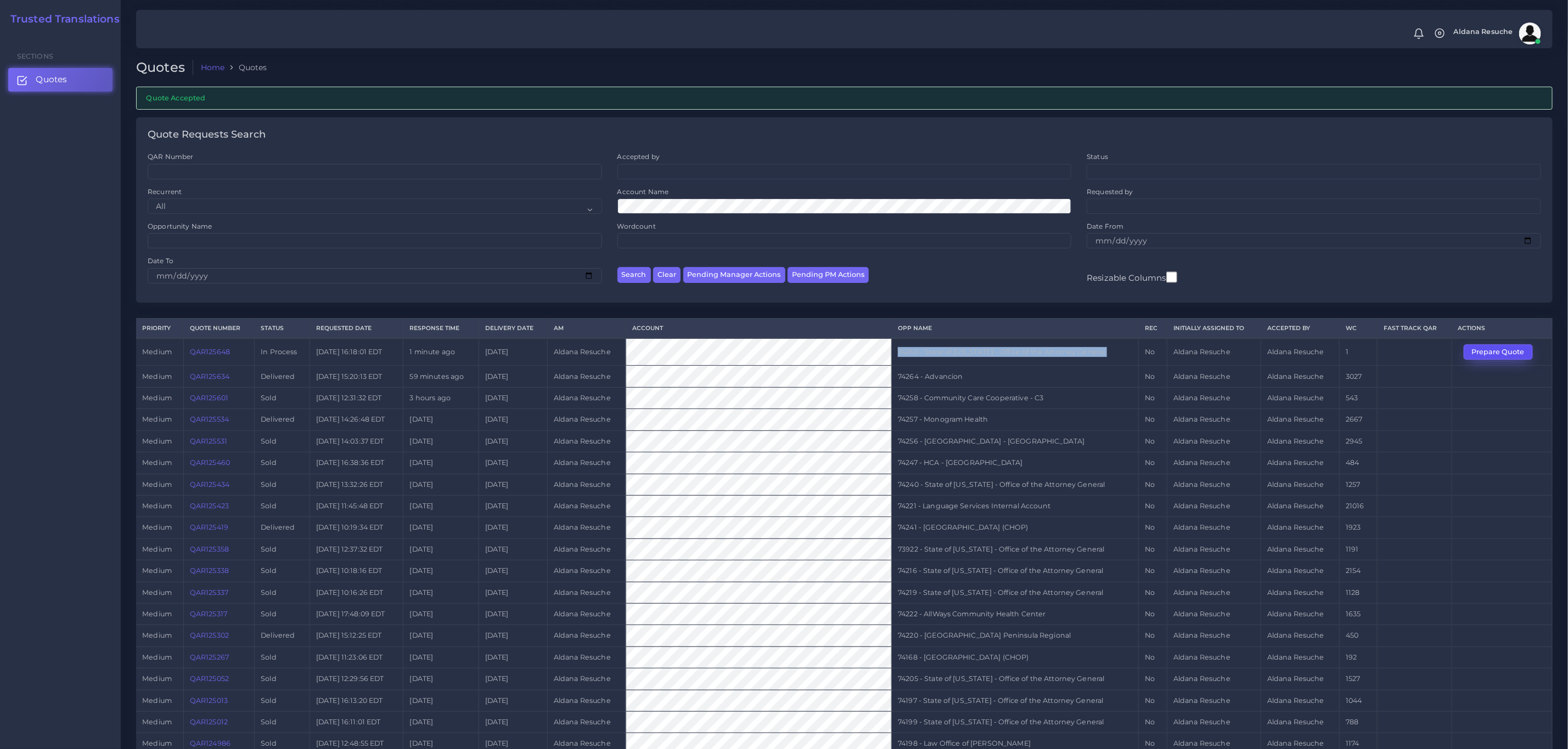
drag, startPoint x: 1483, startPoint y: 356, endPoint x: 1475, endPoint y: 361, distance: 9.4
click at [1483, 356] on button "Prepare Quote" at bounding box center [1497, 352] width 69 height 15
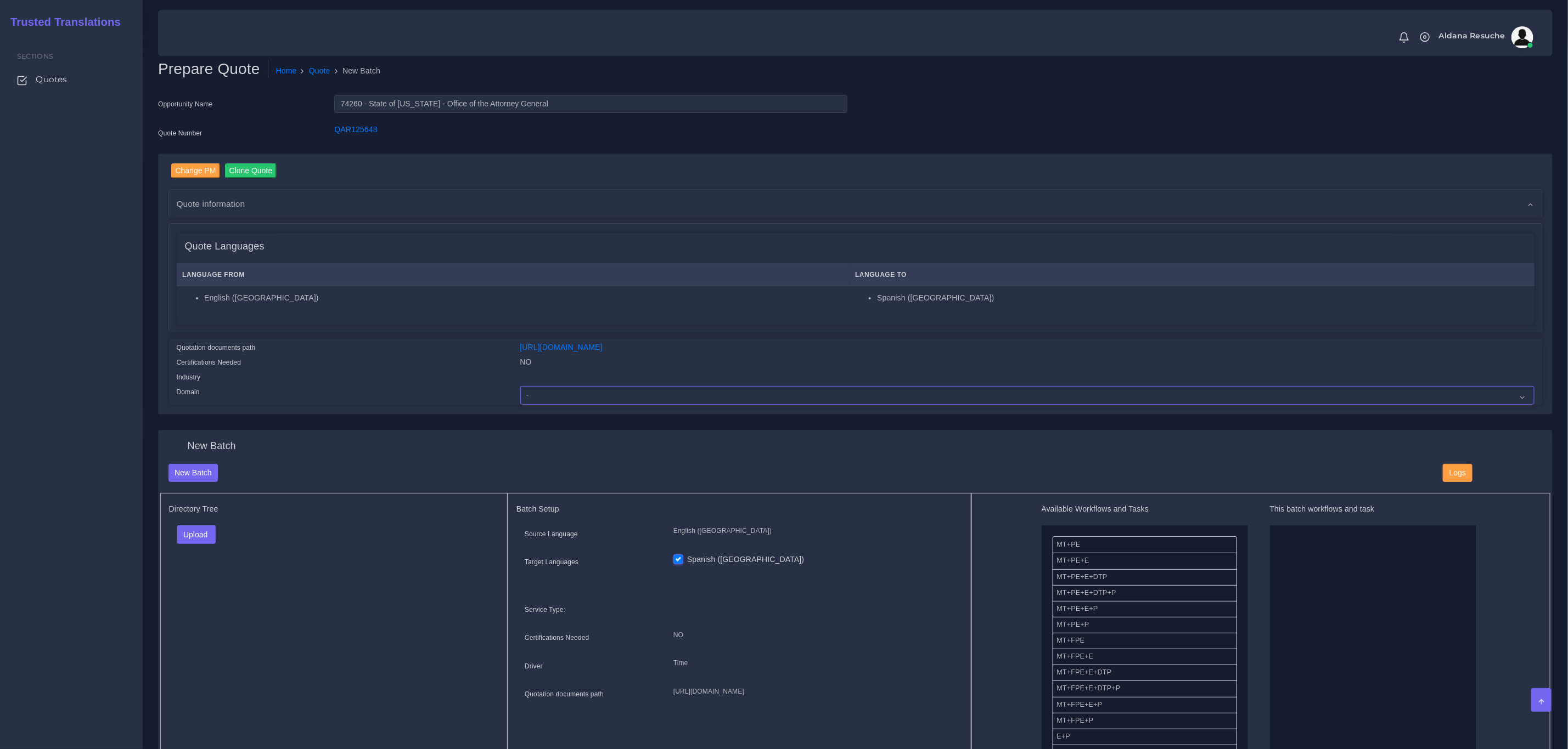
click at [666, 391] on select "- Advertising and Media Agriculture, Forestry and Fishing Architecture, Buildin…" at bounding box center [1027, 396] width 1014 height 19
select select "Legal Services"
click at [520, 386] on select "- Advertising and Media Agriculture, Forestry and Fishing Architecture, Buildin…" at bounding box center [1027, 396] width 1014 height 19
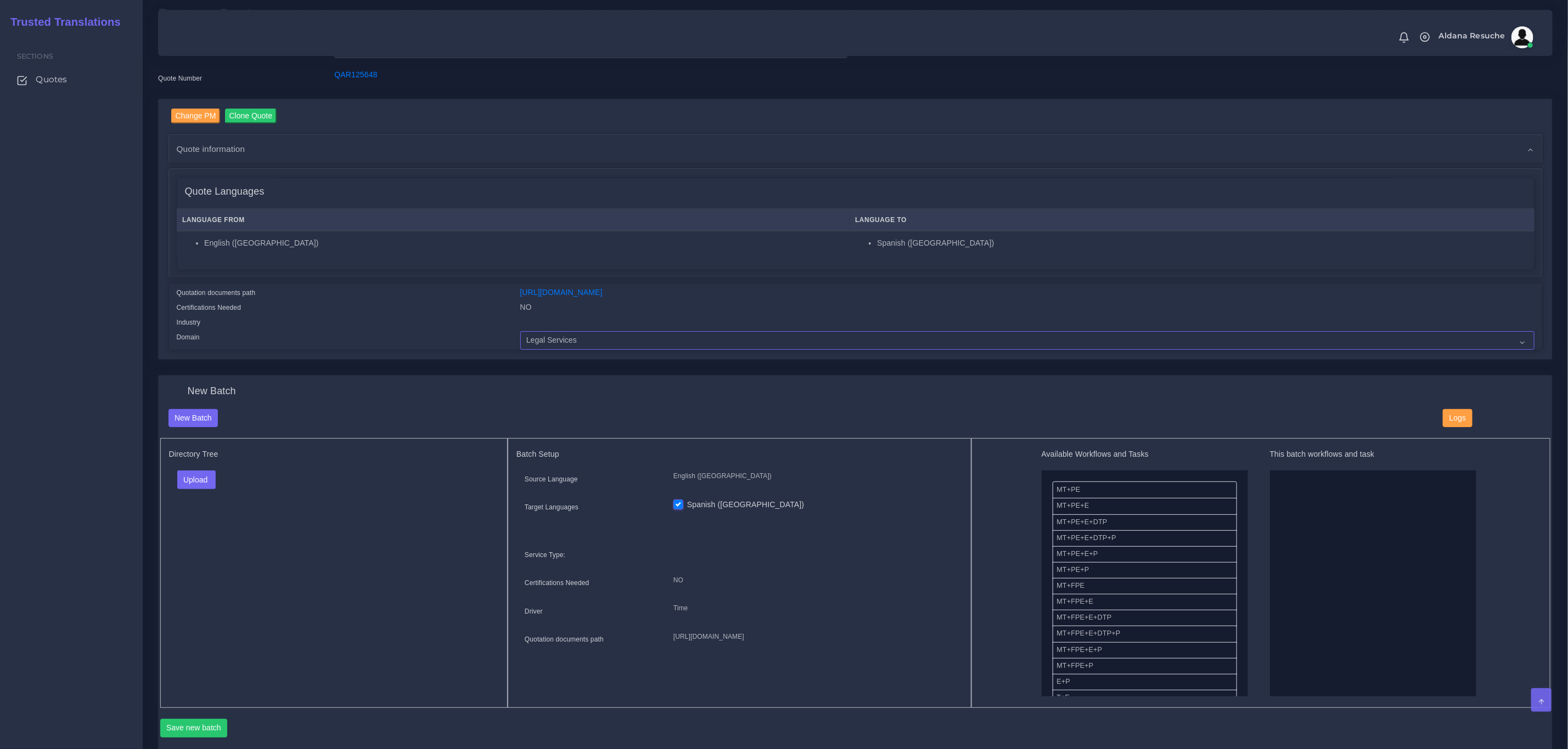
scroll to position [82, 0]
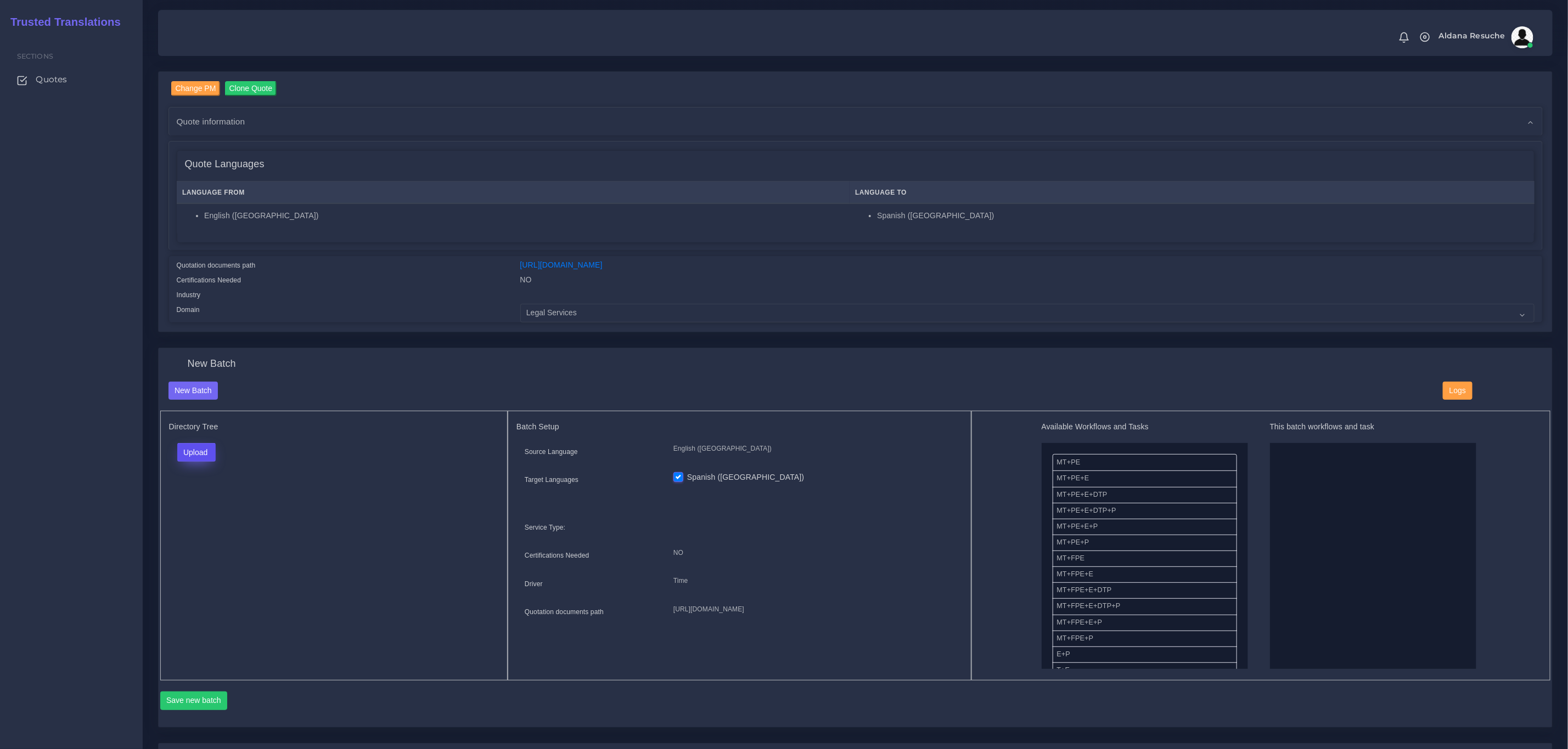
click at [204, 450] on button "Upload" at bounding box center [197, 452] width 39 height 19
click at [211, 492] on label "Files" at bounding box center [215, 494] width 76 height 14
drag, startPoint x: 1105, startPoint y: 512, endPoint x: 1388, endPoint y: 508, distance: 283.0
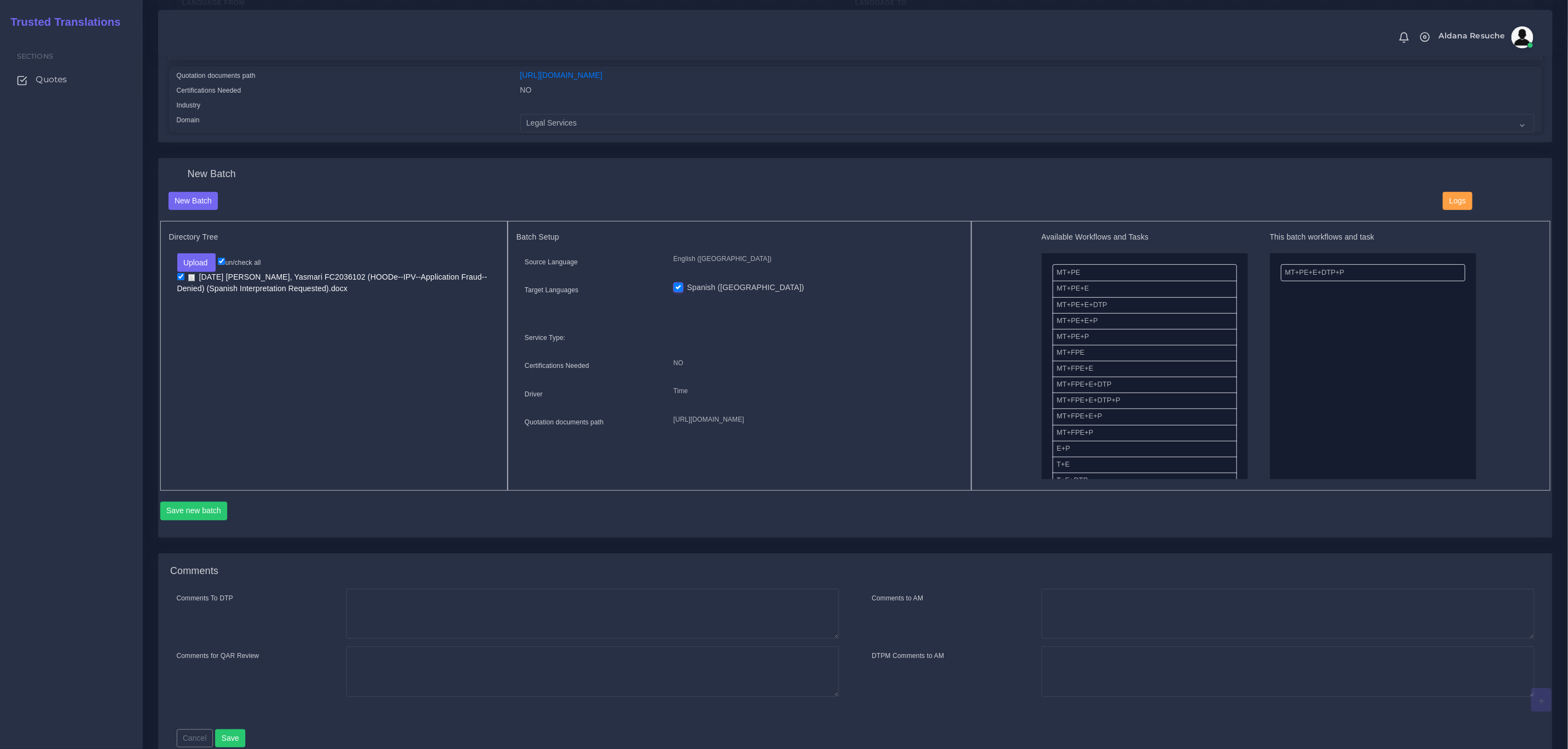
scroll to position [325, 0]
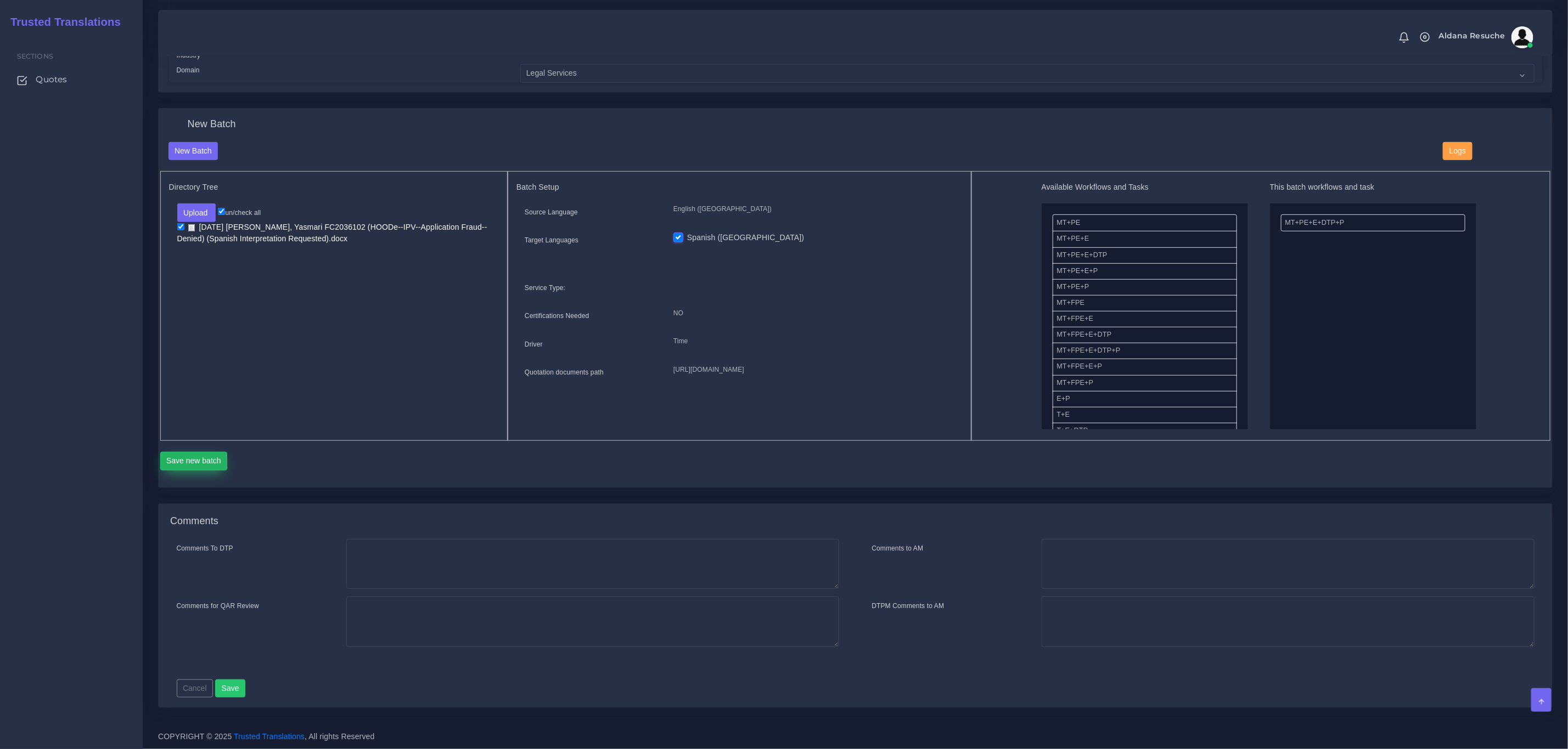
click at [201, 455] on button "Save new batch" at bounding box center [194, 462] width 67 height 19
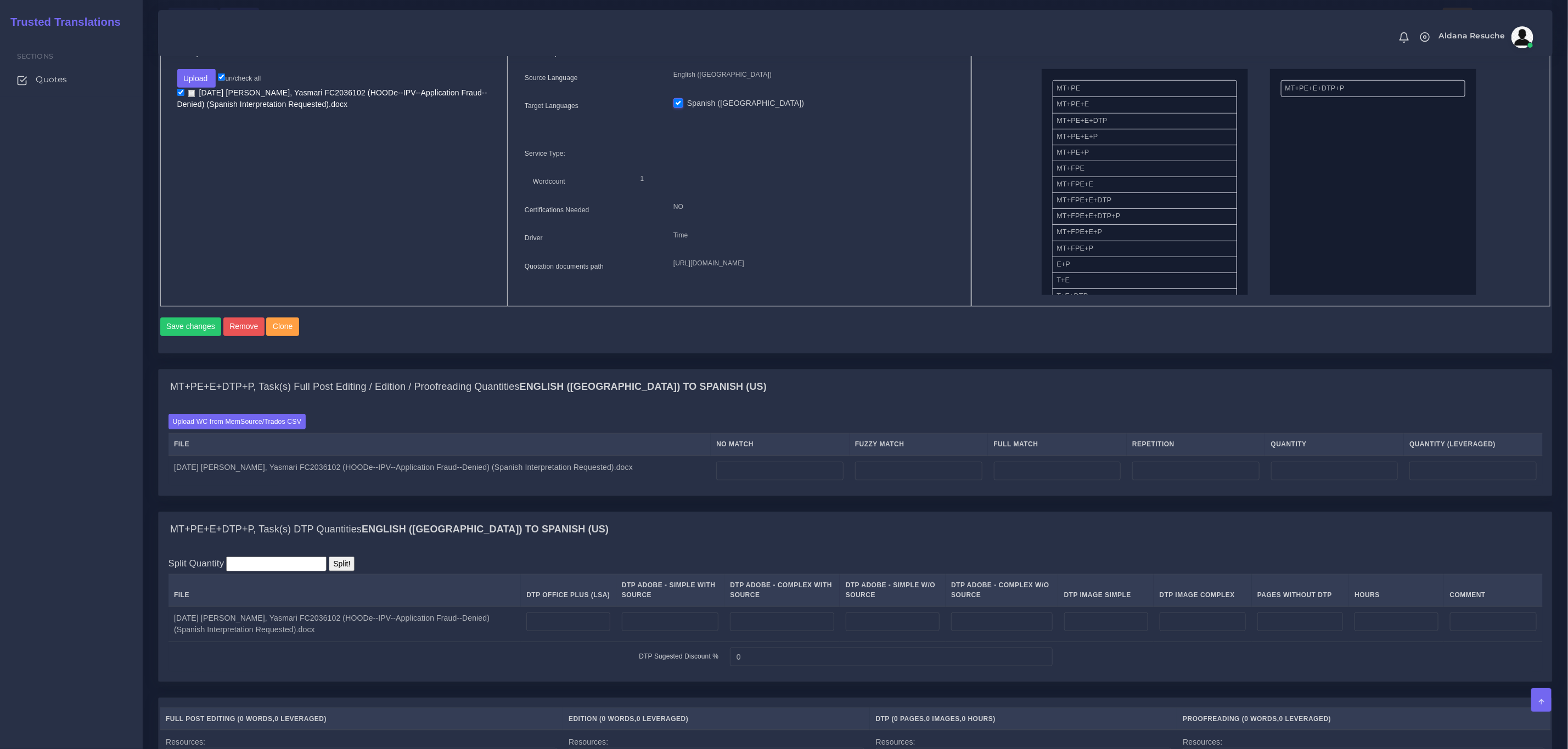
scroll to position [494, 0]
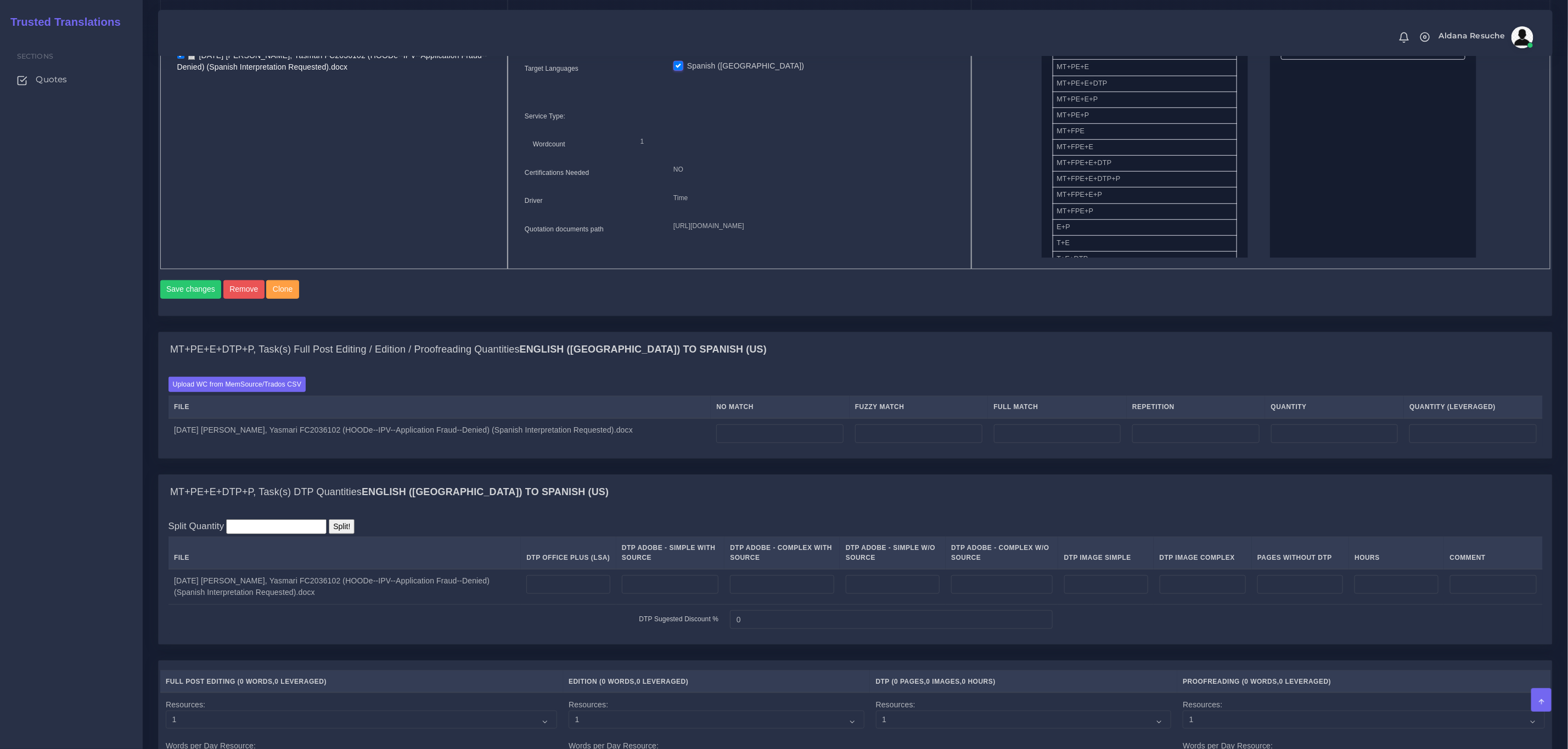
click at [1356, 332] on div "Batch 1 New Batch Batch 1 Logs 1" at bounding box center [854, 133] width 1411 height 395
click at [265, 392] on label "Upload WC from MemSource/Trados CSV" at bounding box center [236, 384] width 137 height 15
click at [0, 0] on input "Upload WC from MemSource/Trados CSV" at bounding box center [0, 0] width 0 height 0
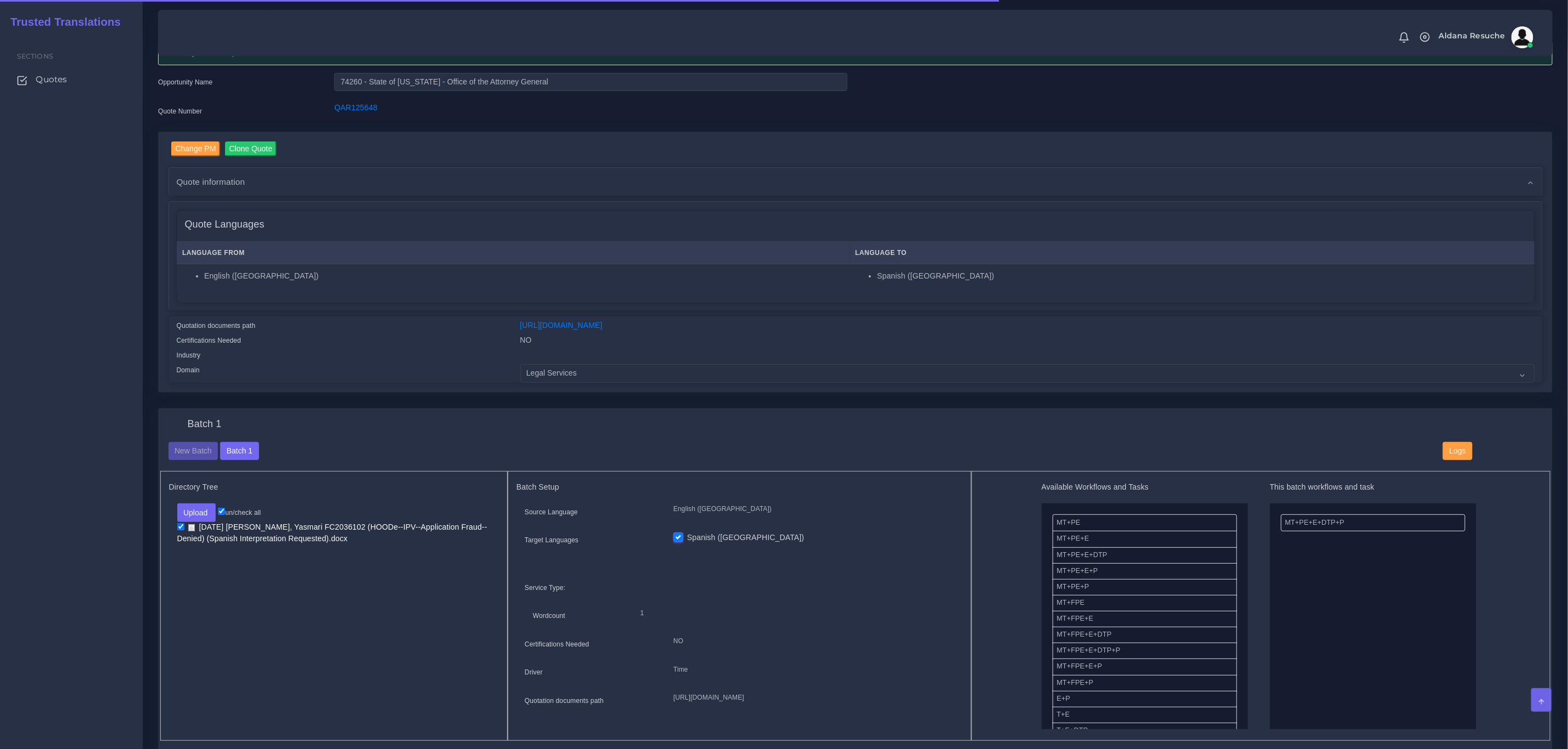
scroll to position [82, 0]
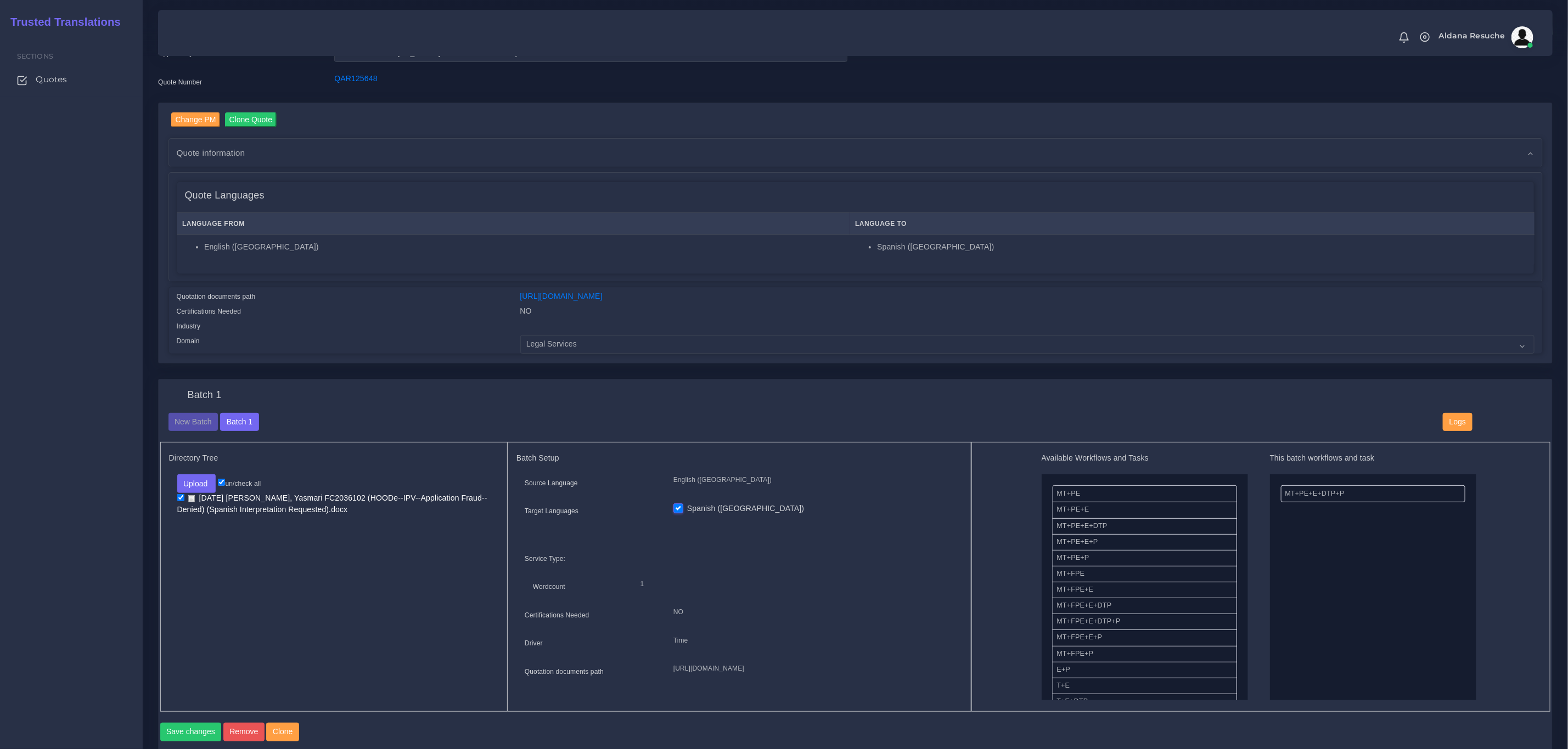
click at [317, 381] on div "Batch 1 New Batch Batch 1 Logs Files" at bounding box center [855, 569] width 1393 height 379
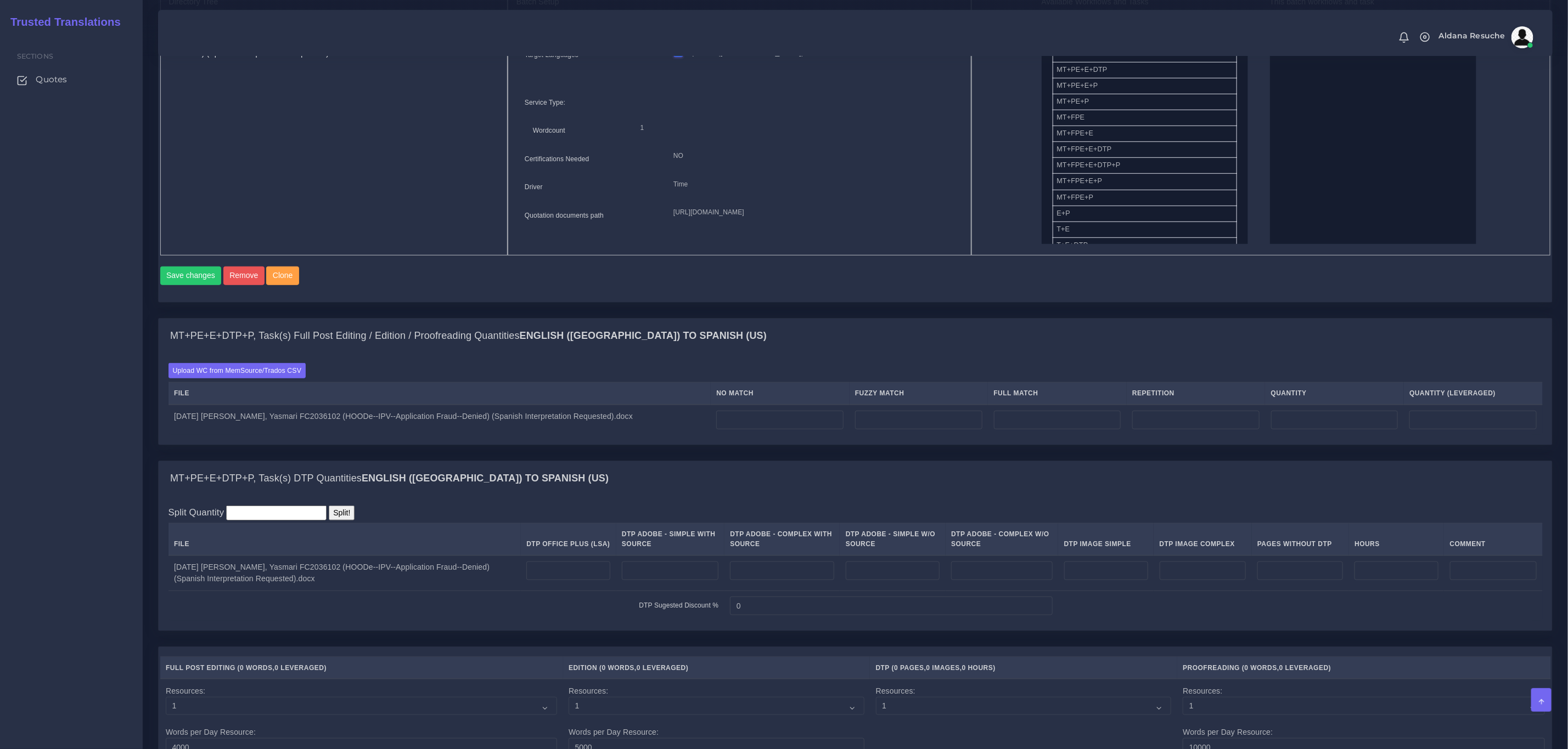
scroll to position [462, 0]
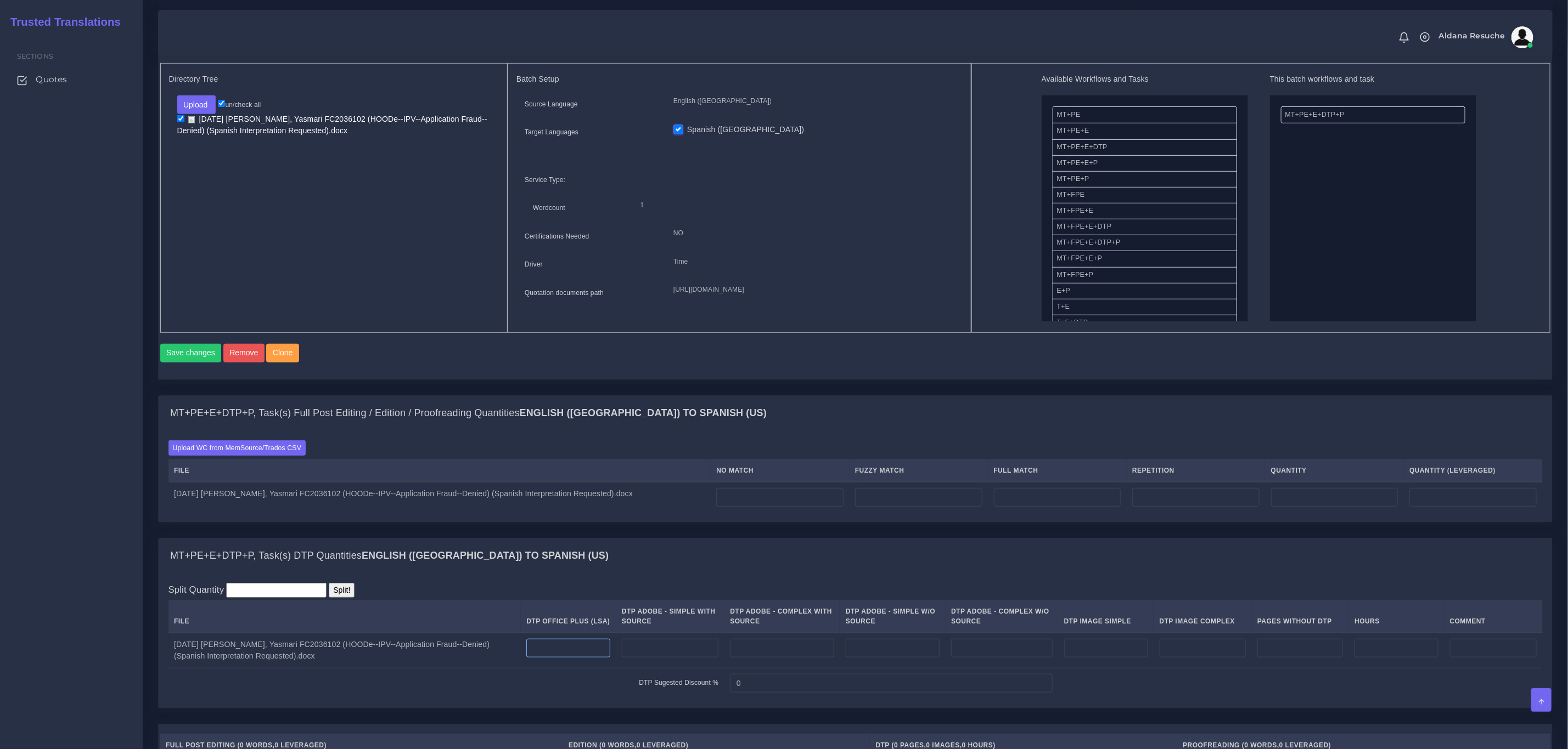
click at [560, 658] on input "number" at bounding box center [568, 648] width 84 height 19
type input "5"
click at [732, 431] on div "MT+PE+E+DTP+P, Task(s) Full Post Editing / Edition / Proofreading Quantities En…" at bounding box center [855, 413] width 1393 height 35
click at [755, 507] on input "number" at bounding box center [779, 497] width 127 height 19
type input "255"
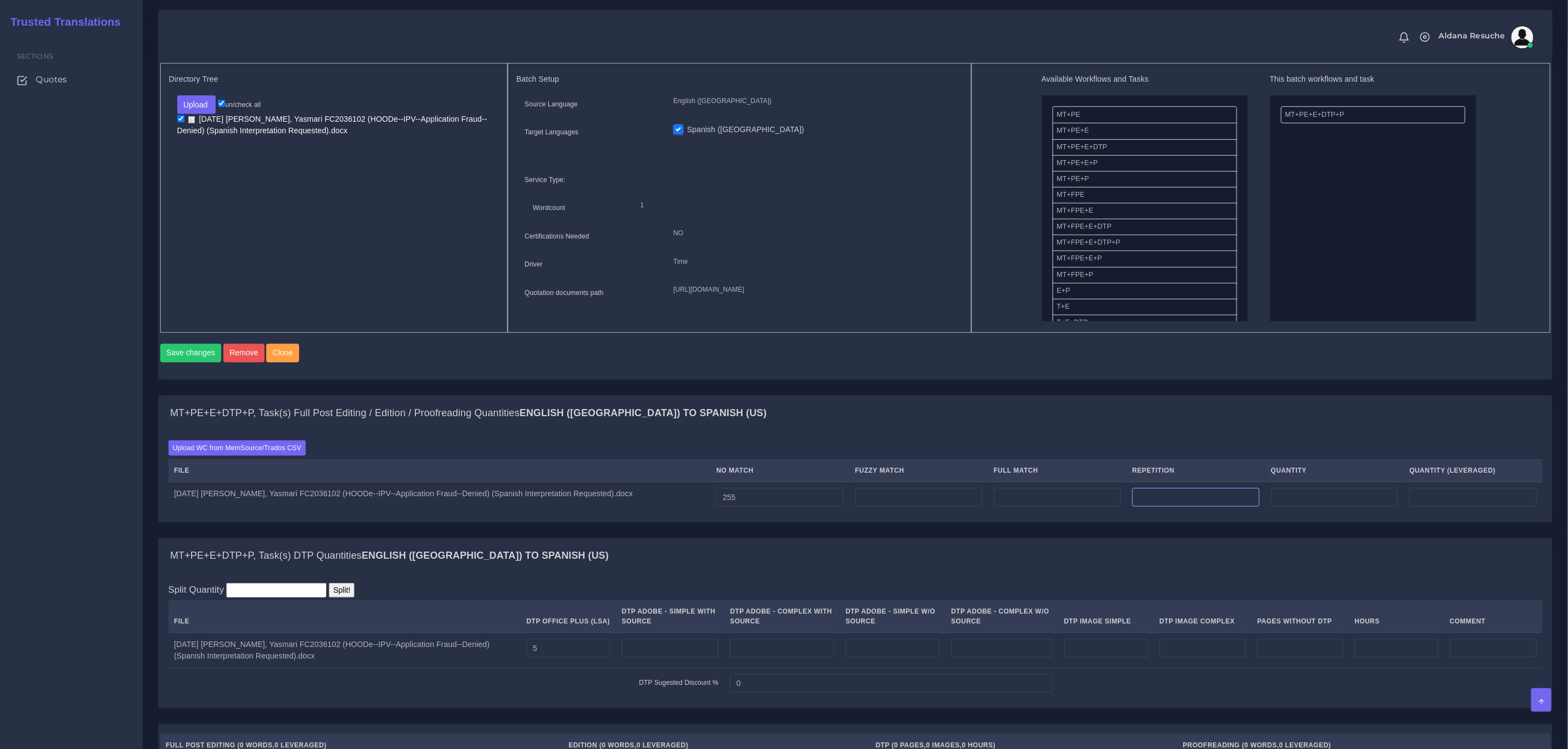
type input "255"
click at [1173, 507] on input "number" at bounding box center [1195, 497] width 127 height 19
type input "6"
type input "261"
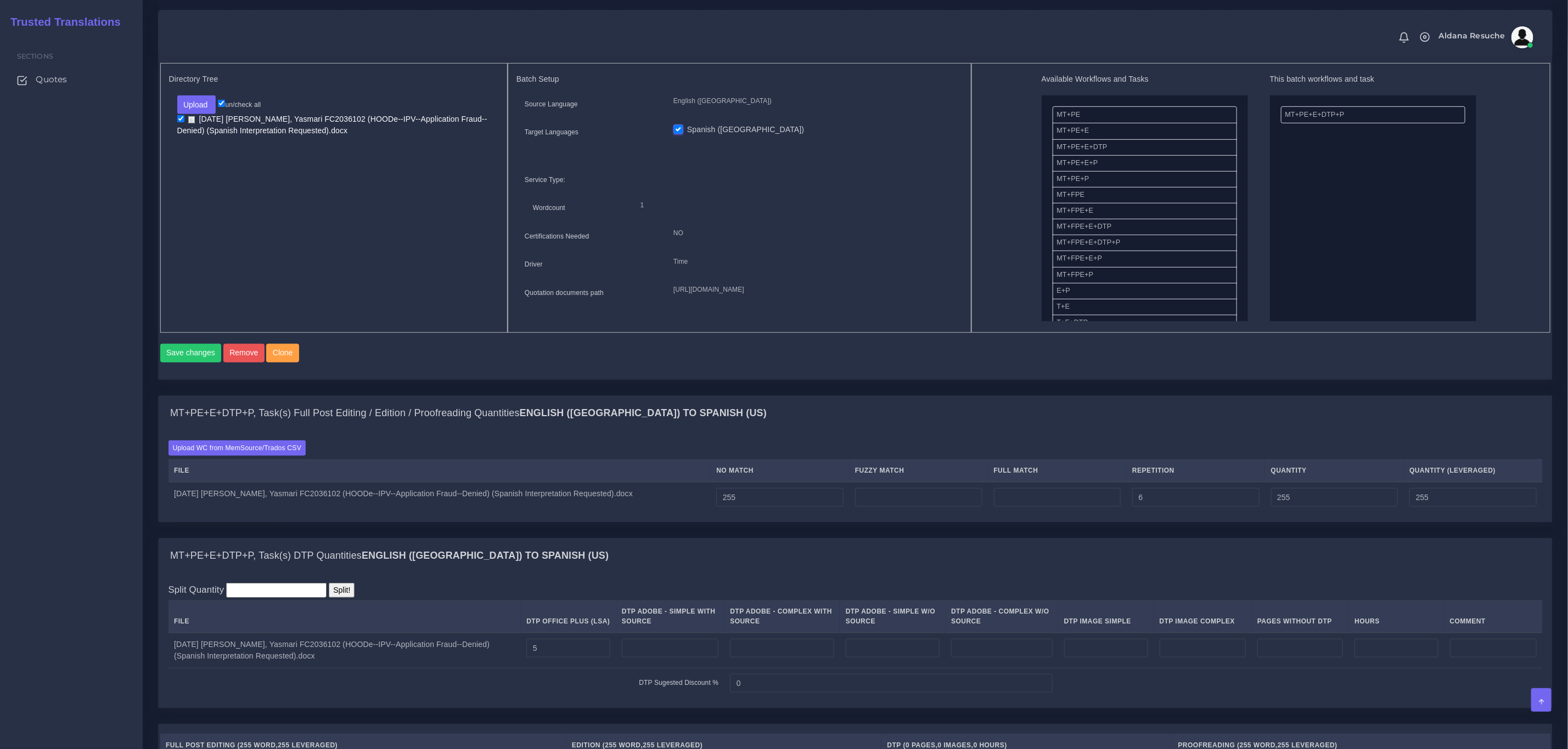
type input "256"
click at [1180, 418] on div "MT+PE+E+DTP+P, Task(s) Full Post Editing / Edition / Proofreading Quantities En…" at bounding box center [855, 413] width 1393 height 35
click at [920, 503] on input "number" at bounding box center [918, 497] width 127 height 19
type input "700"
type input "961"
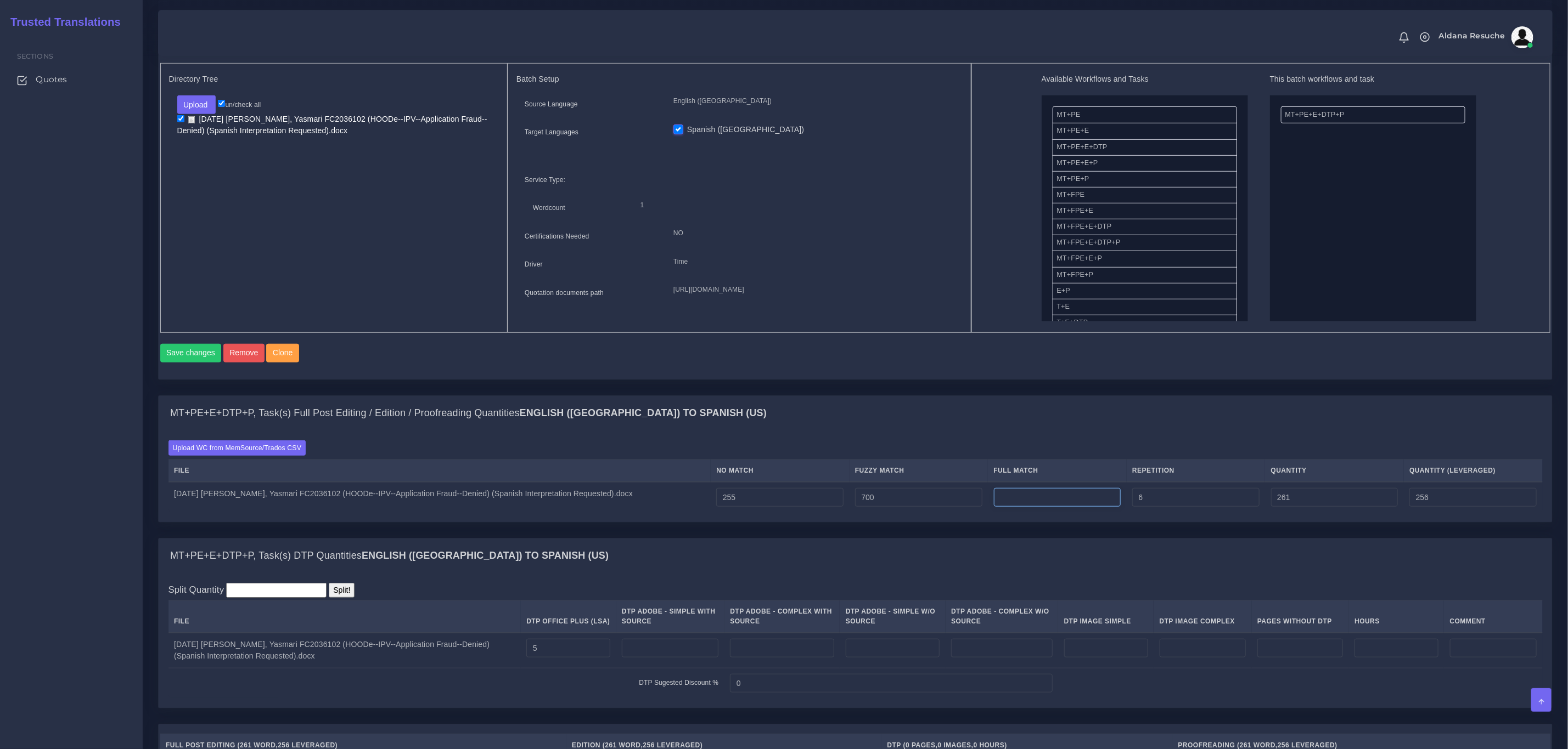
type input "606"
click at [1017, 507] on input "number" at bounding box center [1057, 497] width 127 height 19
type input "824"
type input "1785"
type input "812"
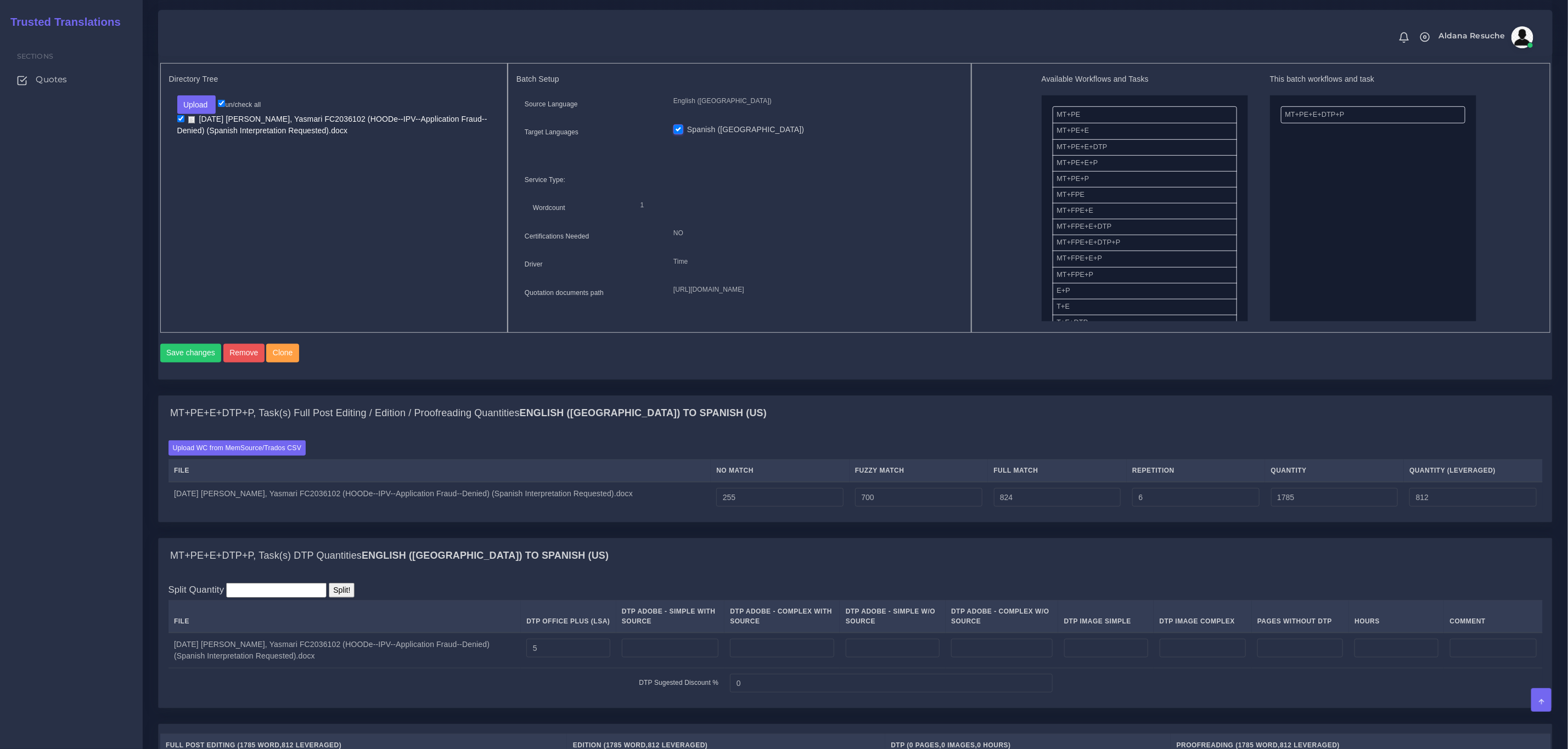
click at [1182, 431] on div "MT+PE+E+DTP+P, Task(s) Full Post Editing / Edition / Proofreading Quantities En…" at bounding box center [855, 413] width 1393 height 35
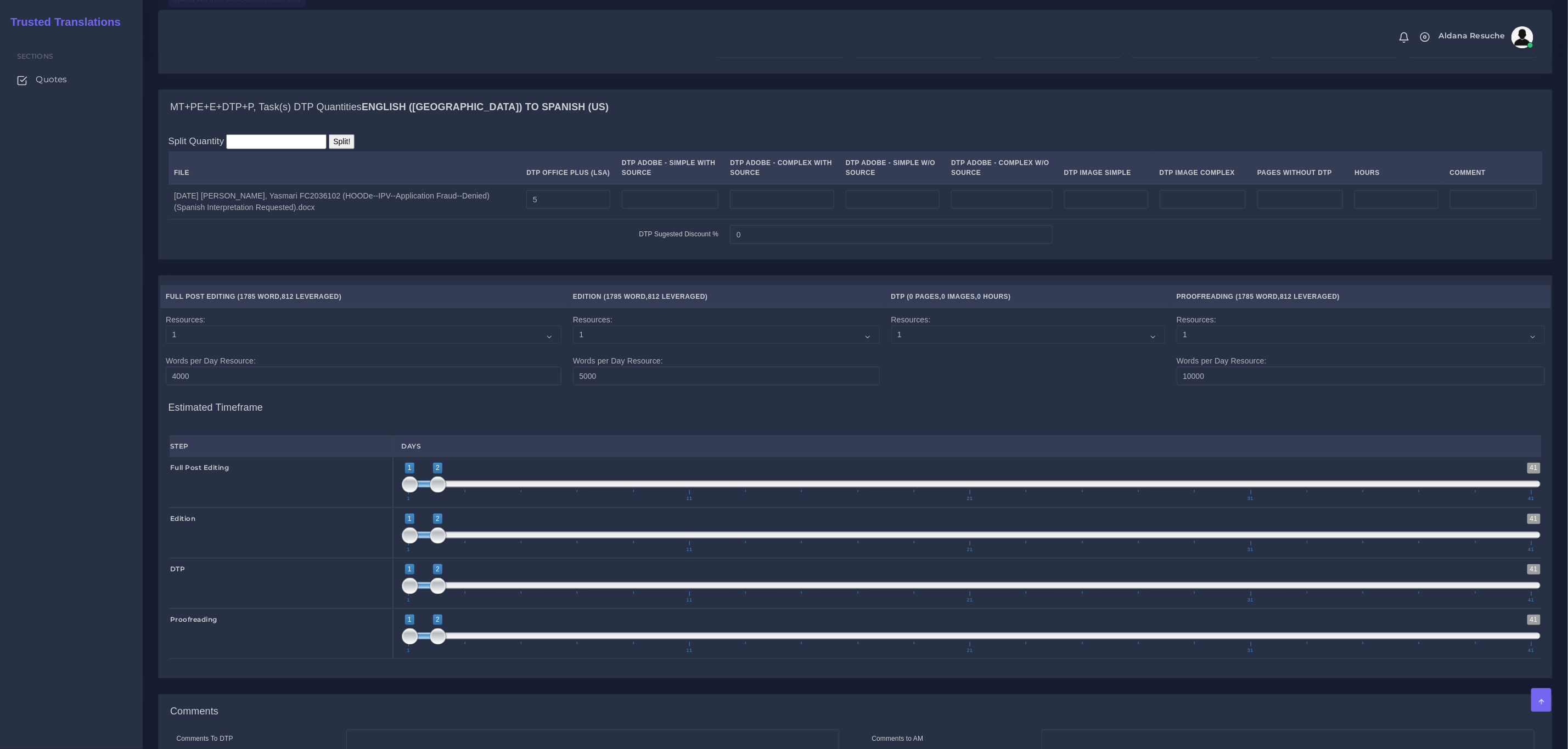
scroll to position [1119, 0]
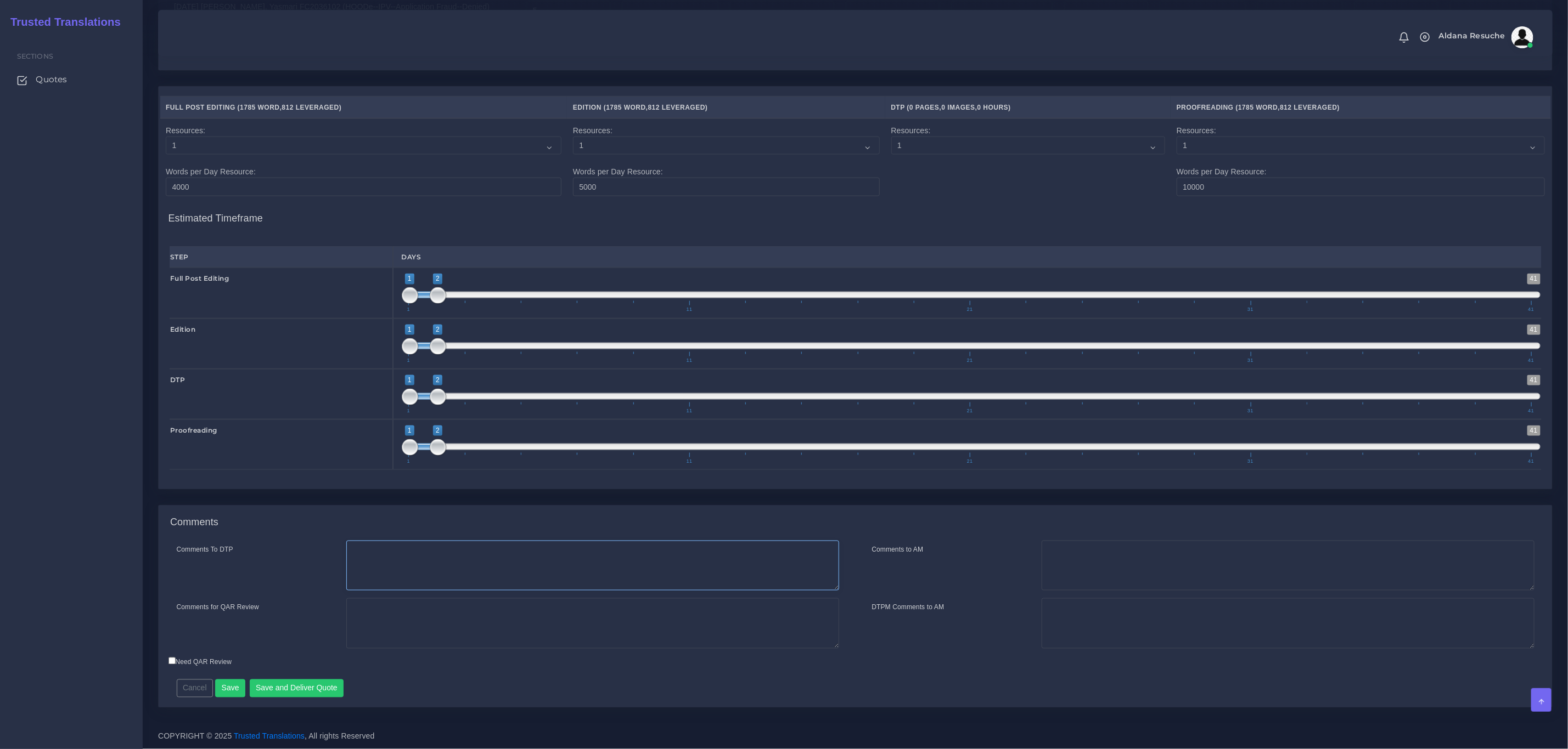
click at [440, 581] on textarea "Comments To DTP" at bounding box center [592, 566] width 493 height 50
type textarea "DTP in word"
type textarea "PEEP+DTP"
click at [287, 700] on div "Comments To DTP DTP in word Comments for QAR Review PEEP+DTP" at bounding box center [855, 624] width 1393 height 166
click at [288, 691] on button "Save and Deliver Quote" at bounding box center [296, 688] width 95 height 19
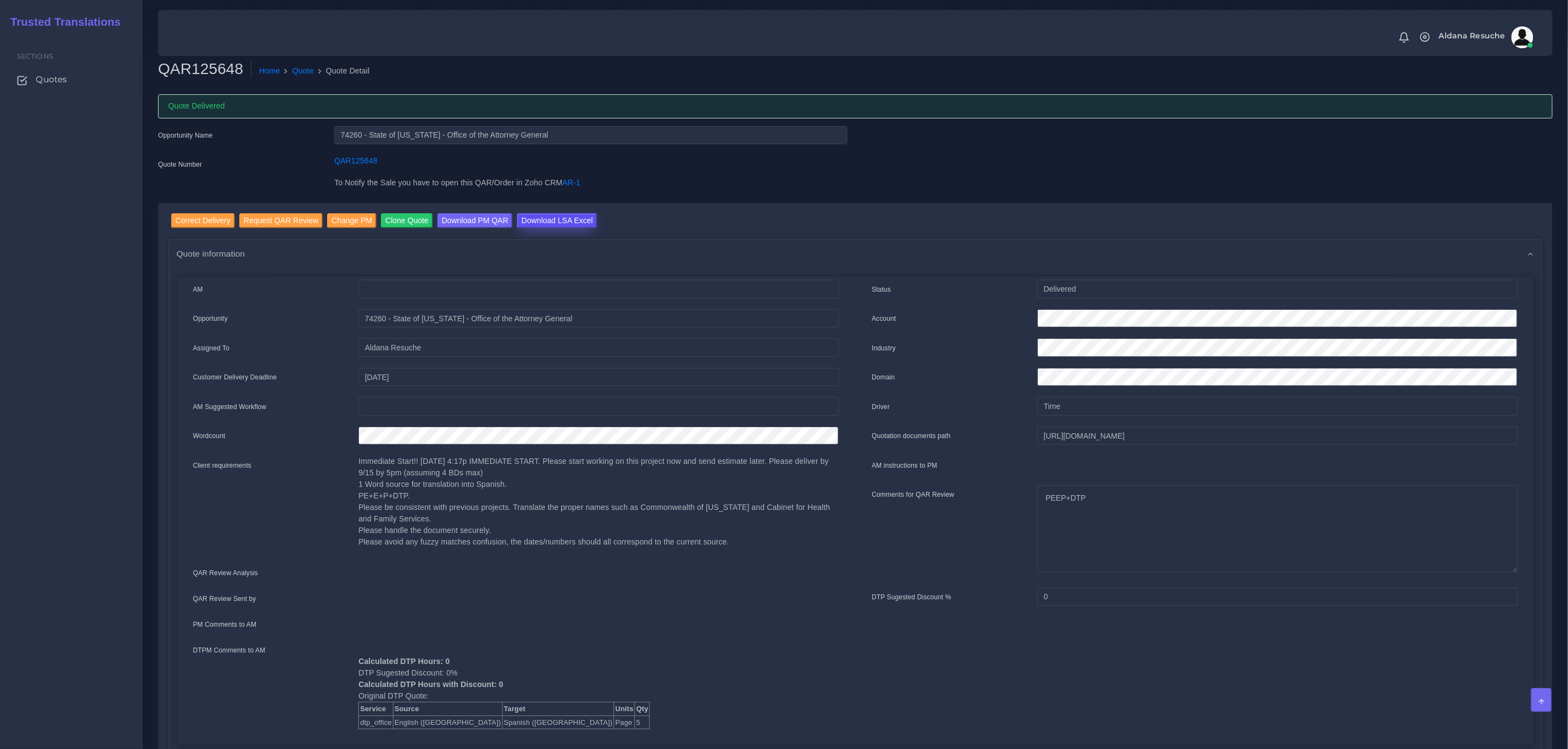
click at [517, 213] on input "Download LSA Excel" at bounding box center [557, 220] width 80 height 15
click at [301, 64] on ol "Home Quote Quote Detail" at bounding box center [725, 71] width 948 height 23
click at [306, 73] on link "Quote" at bounding box center [303, 70] width 21 height 11
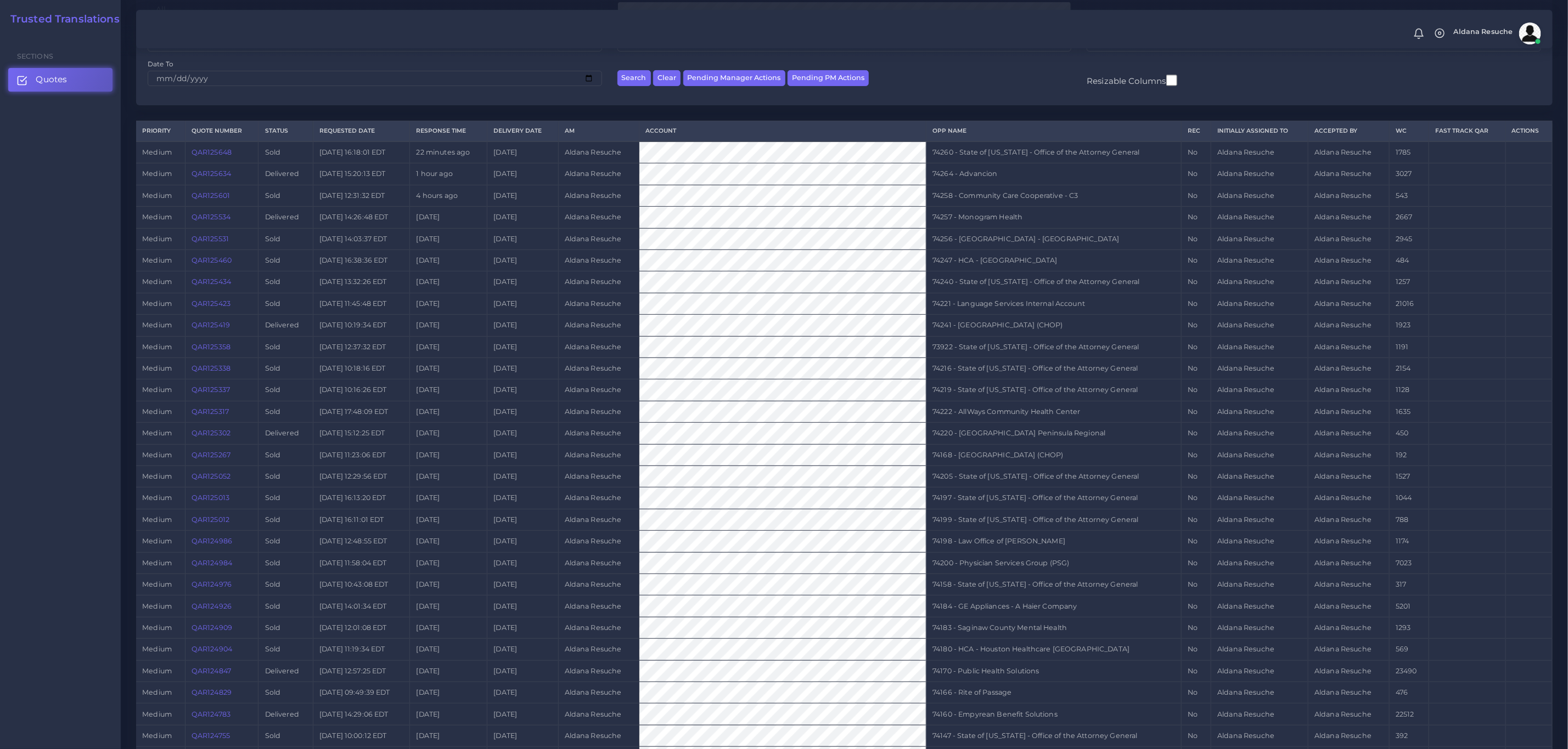
scroll to position [285, 0]
